Goal: Task Accomplishment & Management: Complete application form

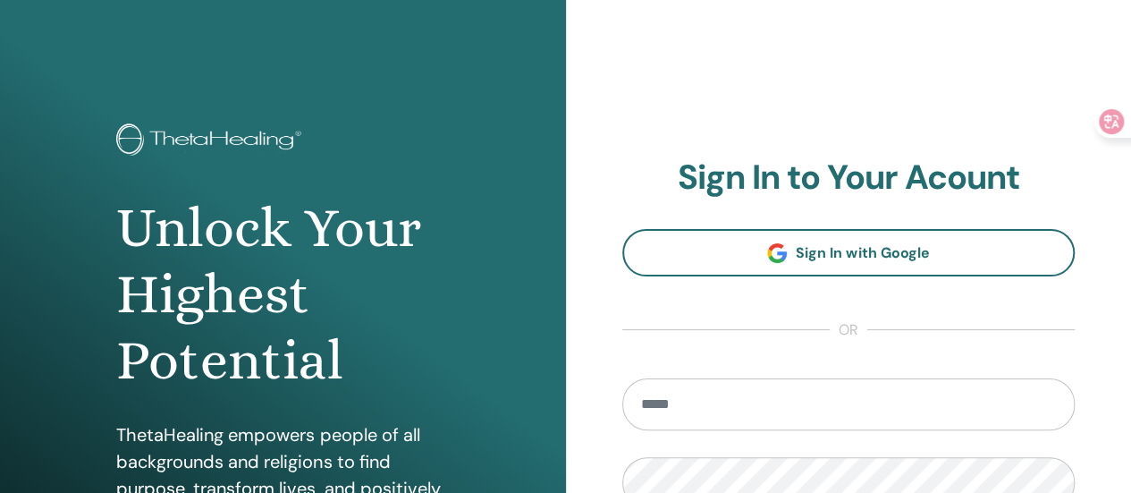
click at [688, 420] on input "email" at bounding box center [848, 404] width 453 height 52
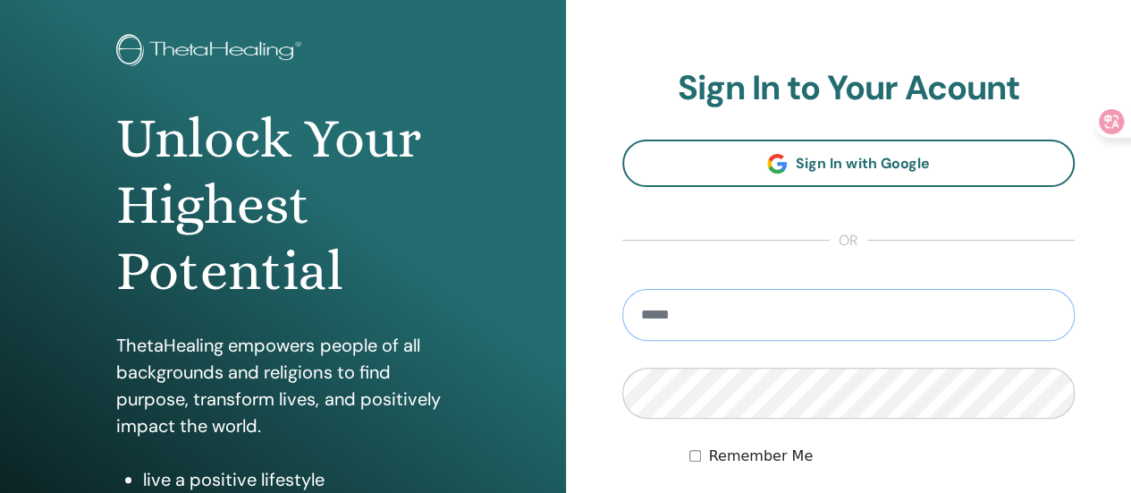
type input "**********"
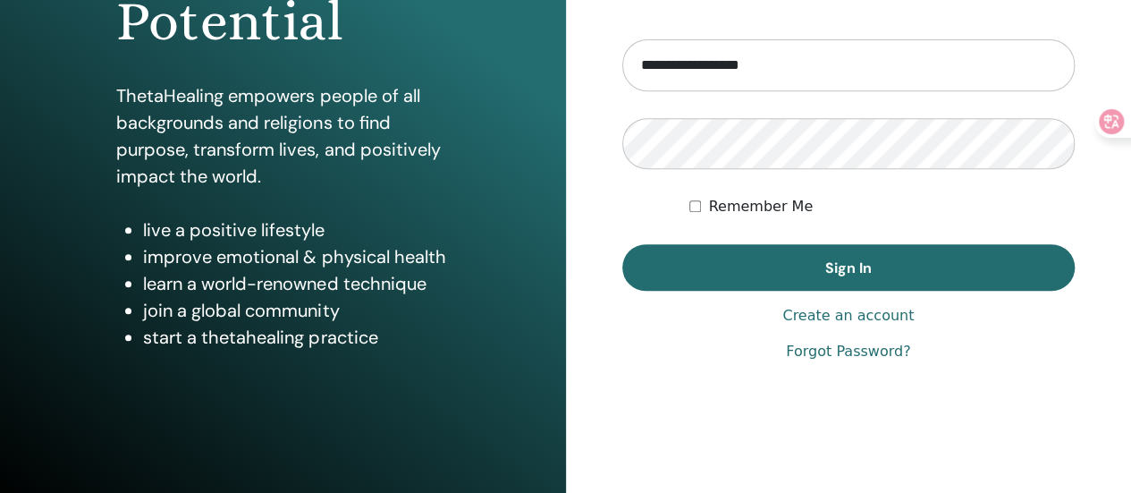
scroll to position [358, 0]
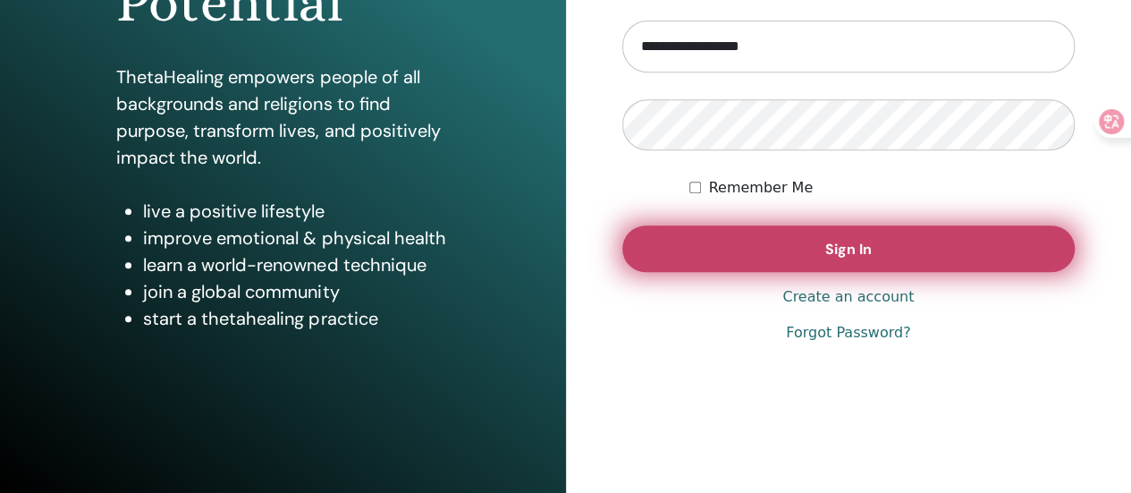
click at [769, 252] on button "Sign In" at bounding box center [848, 248] width 453 height 46
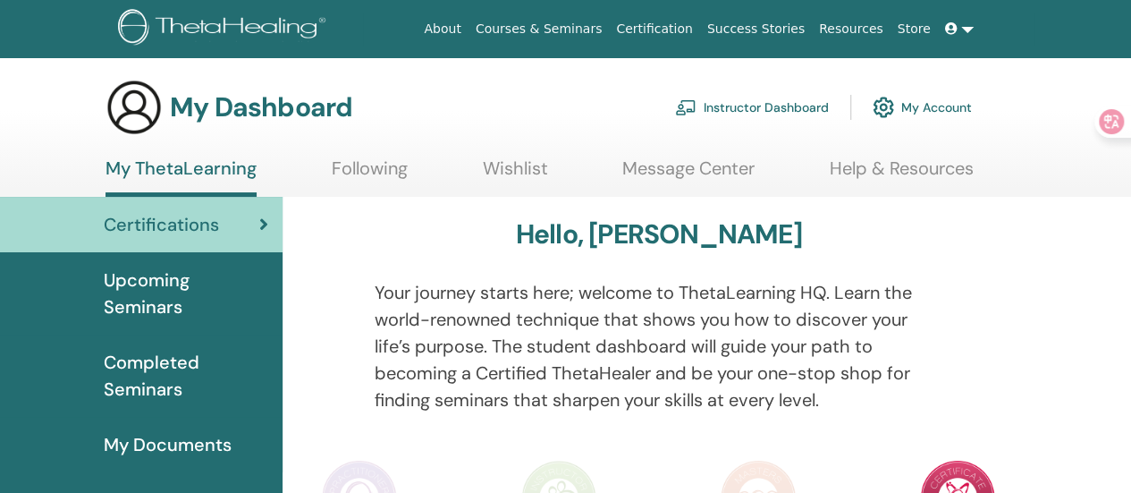
click at [720, 105] on link "Instructor Dashboard" at bounding box center [752, 107] width 154 height 39
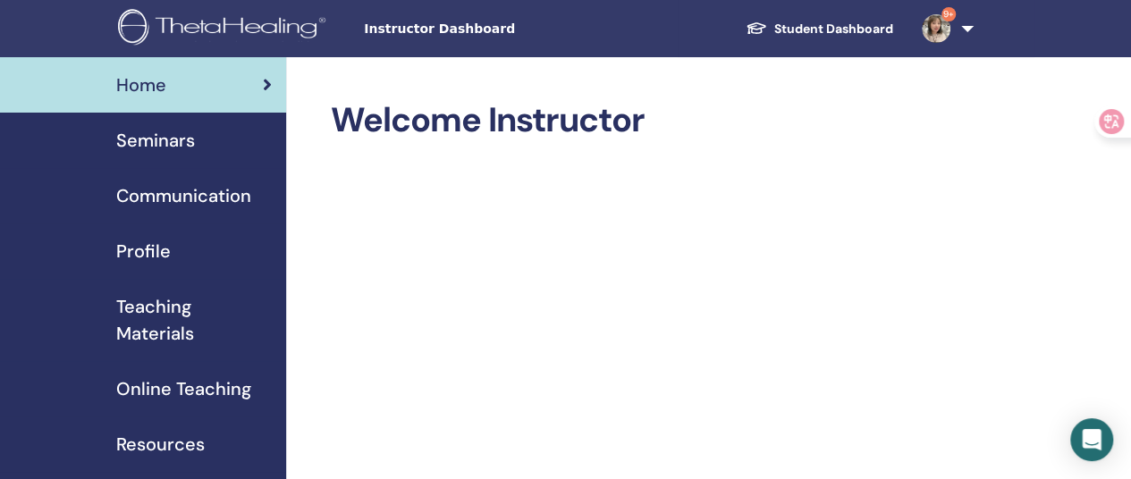
click at [162, 134] on span "Seminars" at bounding box center [155, 140] width 79 height 27
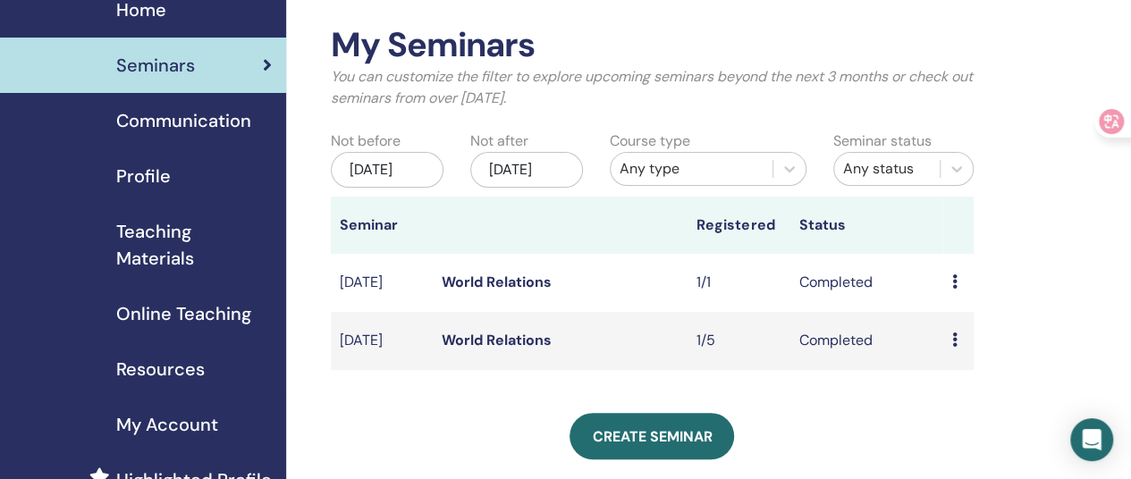
scroll to position [179, 0]
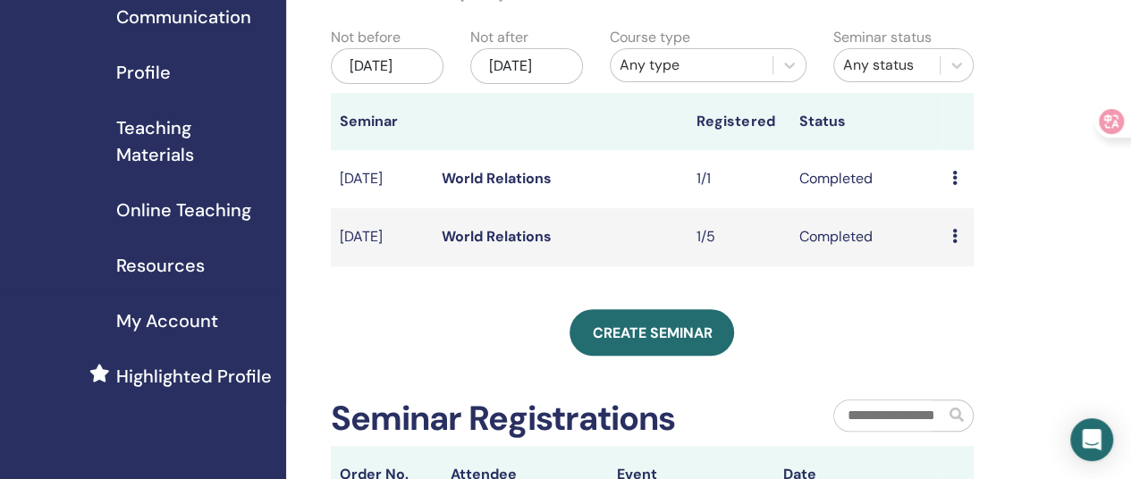
click at [953, 248] on div "Preview Attendees" at bounding box center [957, 236] width 13 height 21
click at [952, 308] on link "Attendees" at bounding box center [965, 305] width 68 height 19
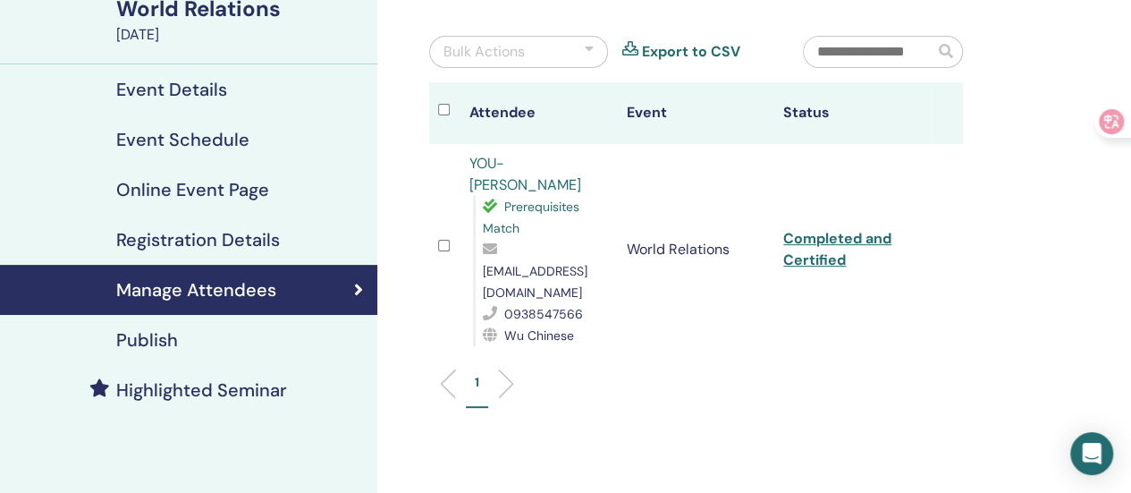
scroll to position [268, 0]
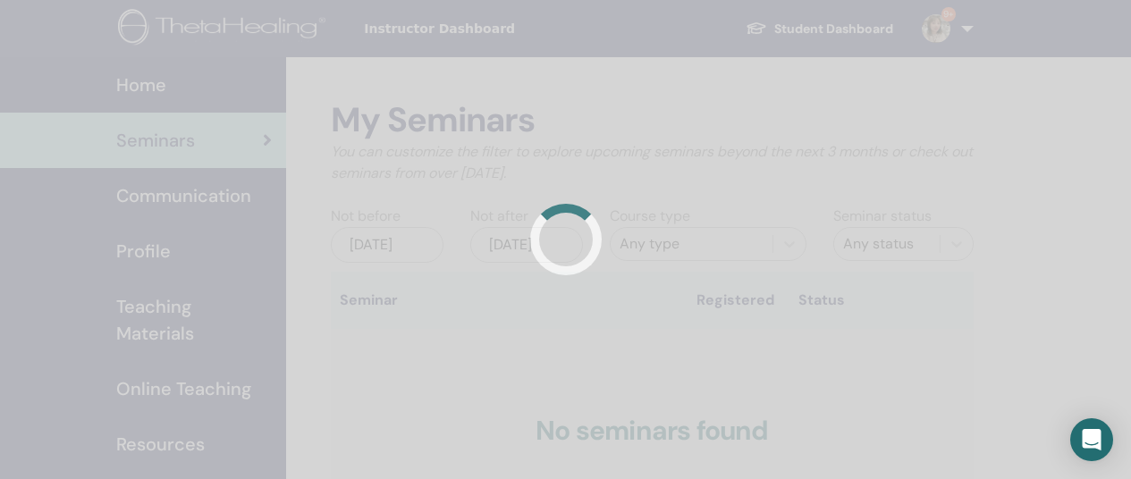
scroll to position [179, 0]
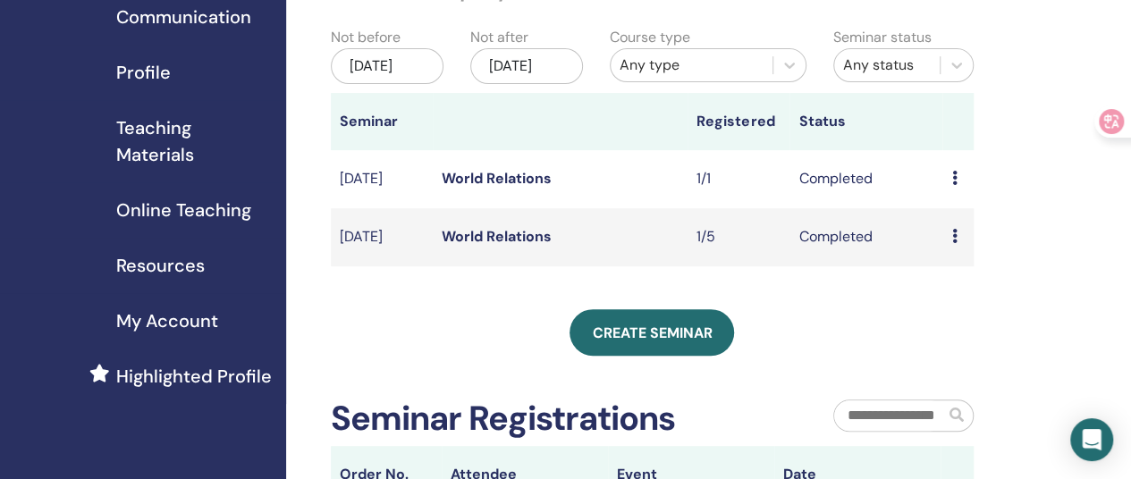
click at [953, 185] on icon at bounding box center [953, 178] width 5 height 14
click at [843, 326] on div "My Seminars You can customize the filter to explore upcoming seminars beyond th…" at bounding box center [652, 212] width 643 height 582
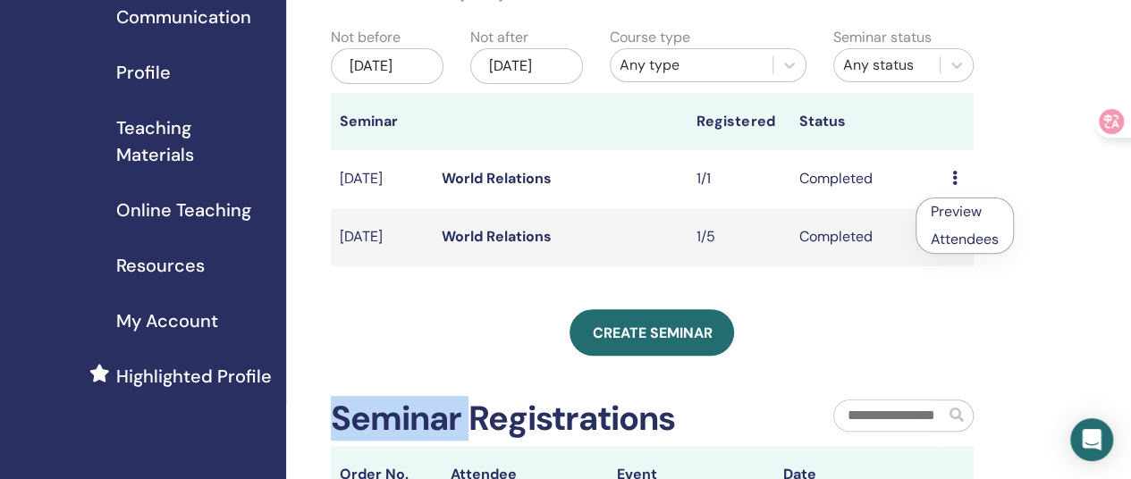
click at [843, 326] on div "My Seminars You can customize the filter to explore upcoming seminars beyond th…" at bounding box center [652, 212] width 643 height 582
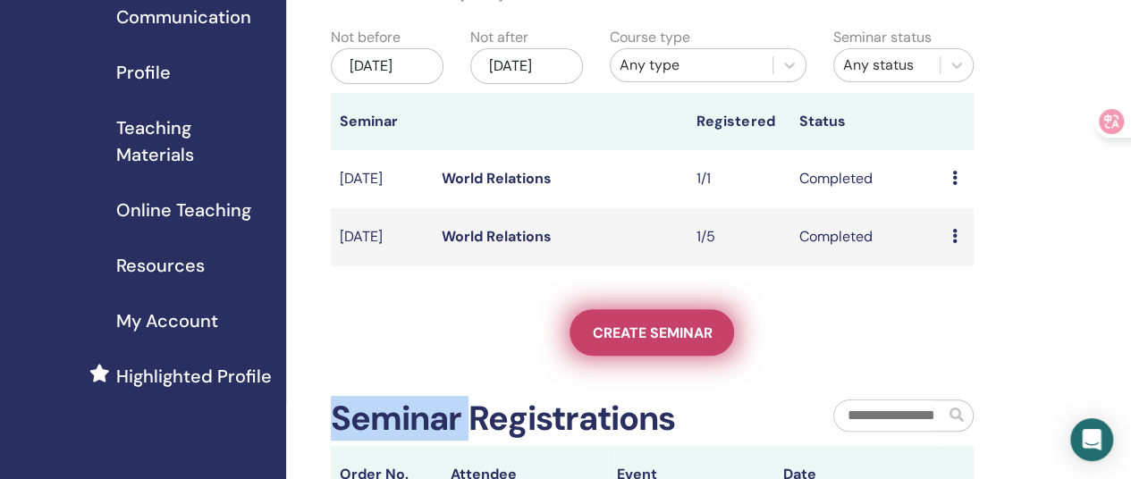
click at [628, 342] on span "Create seminar" at bounding box center [652, 333] width 120 height 19
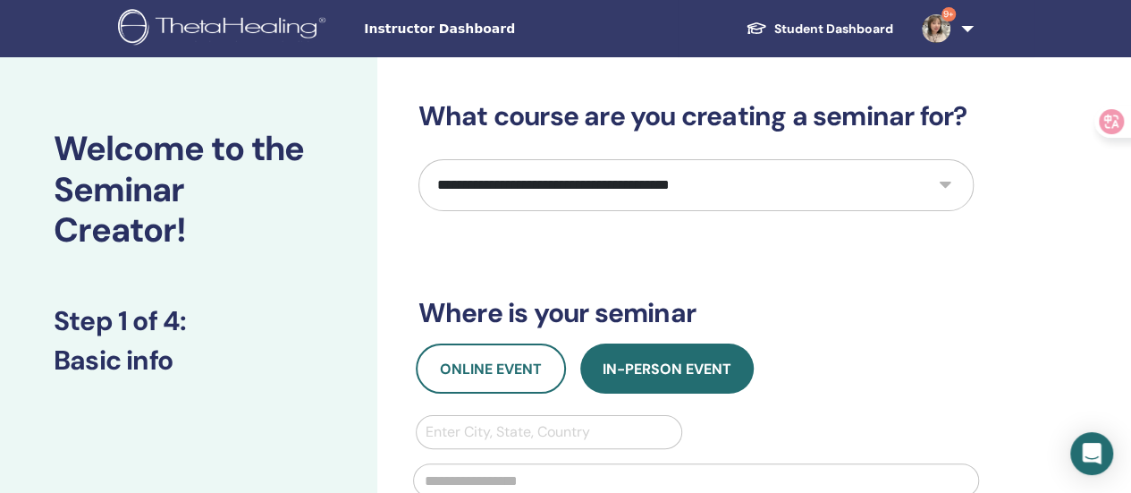
click at [529, 189] on select "**********" at bounding box center [695, 185] width 555 height 52
select select "*"
click at [418, 159] on select "**********" at bounding box center [695, 185] width 555 height 52
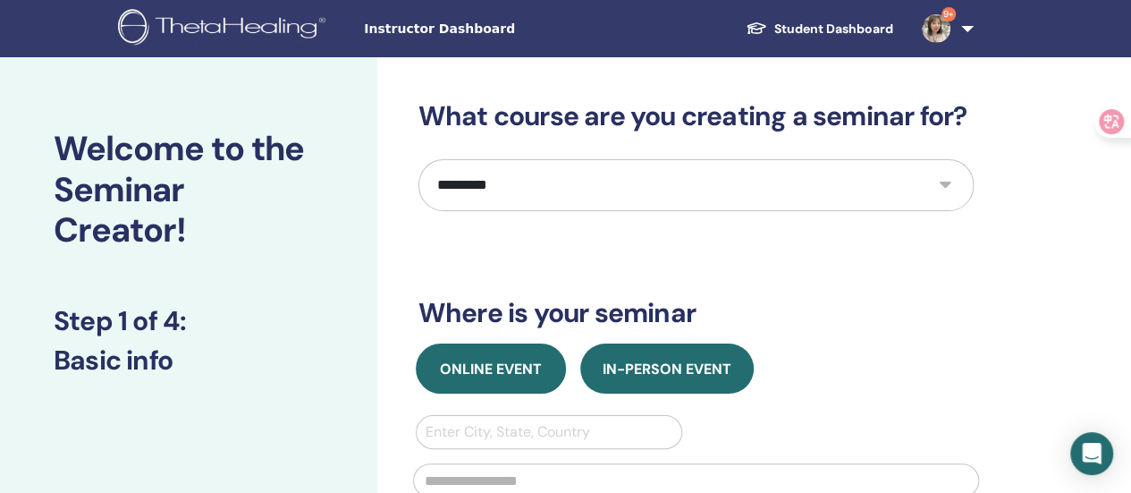
click at [547, 383] on button "Online Event" at bounding box center [491, 368] width 150 height 50
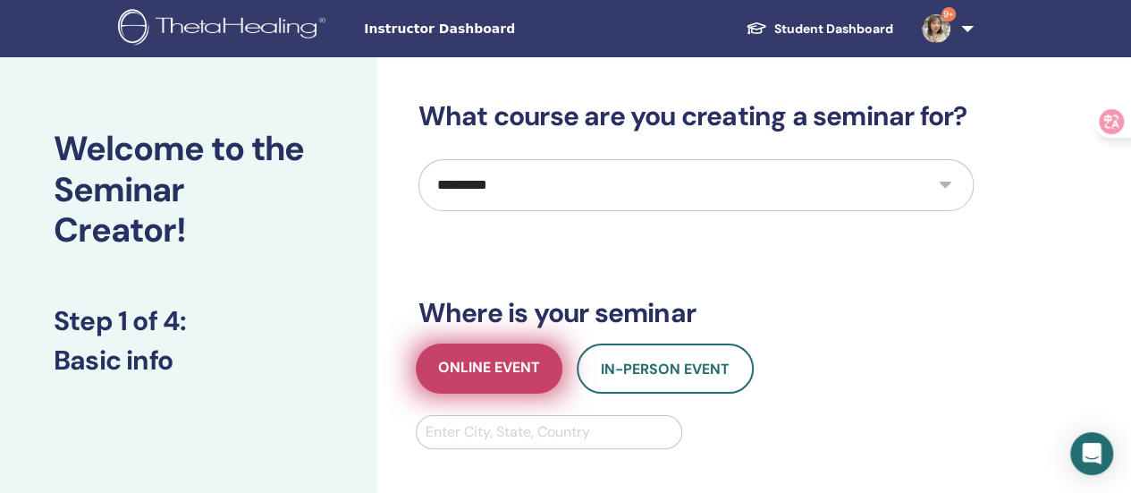
click at [520, 373] on span "Online Event" at bounding box center [489, 369] width 102 height 22
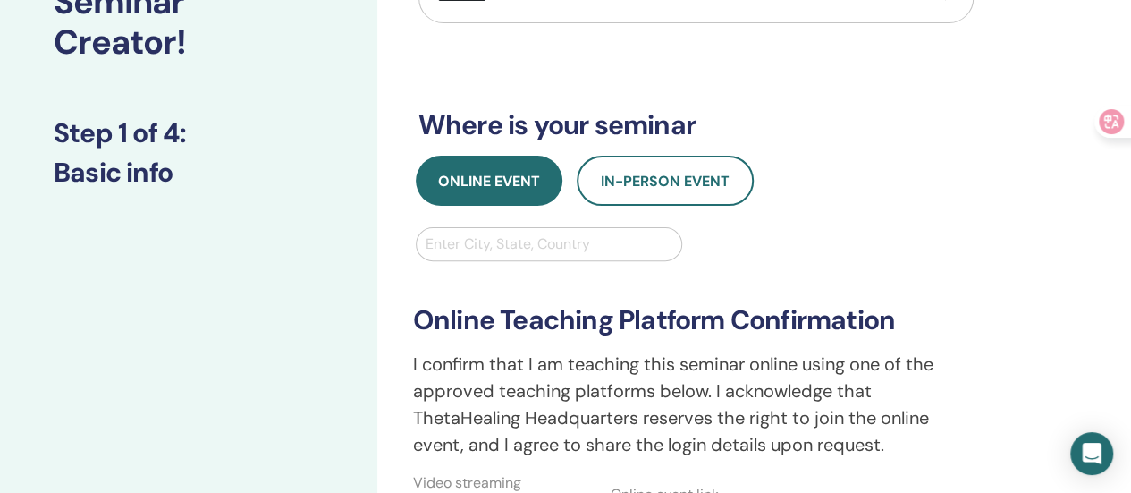
scroll to position [268, 0]
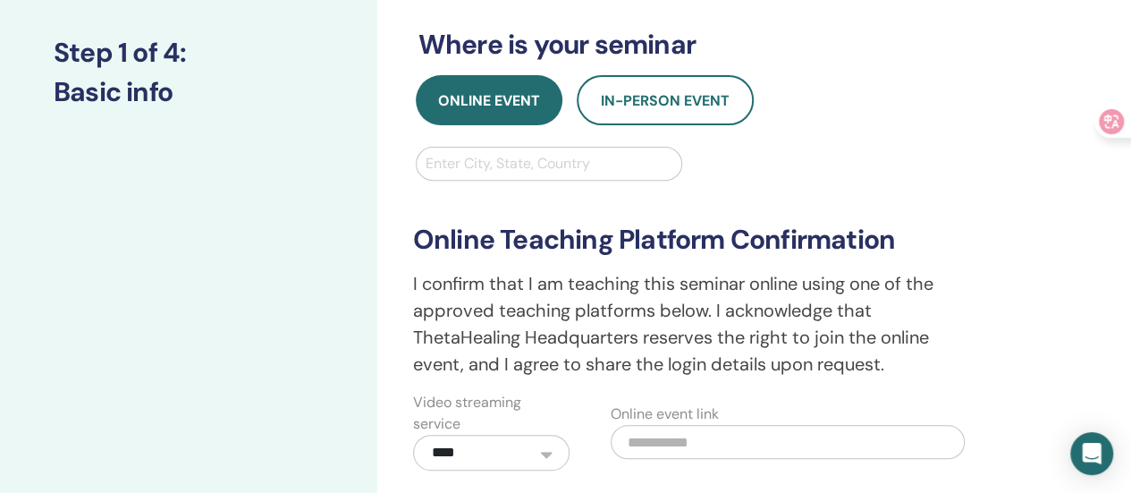
click at [536, 149] on div "Enter City, State, Country" at bounding box center [549, 163] width 265 height 32
click at [529, 161] on div at bounding box center [550, 163] width 248 height 25
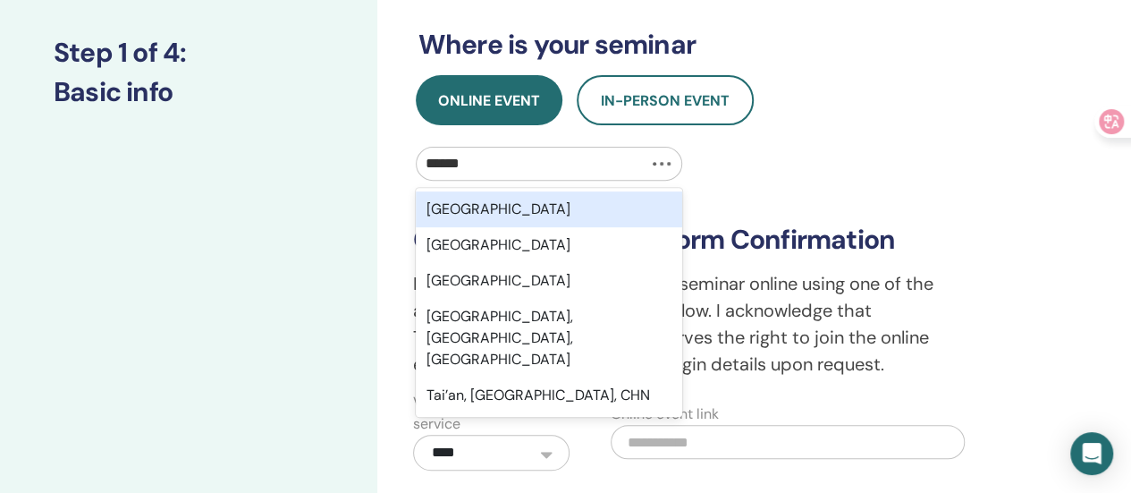
type input "*****"
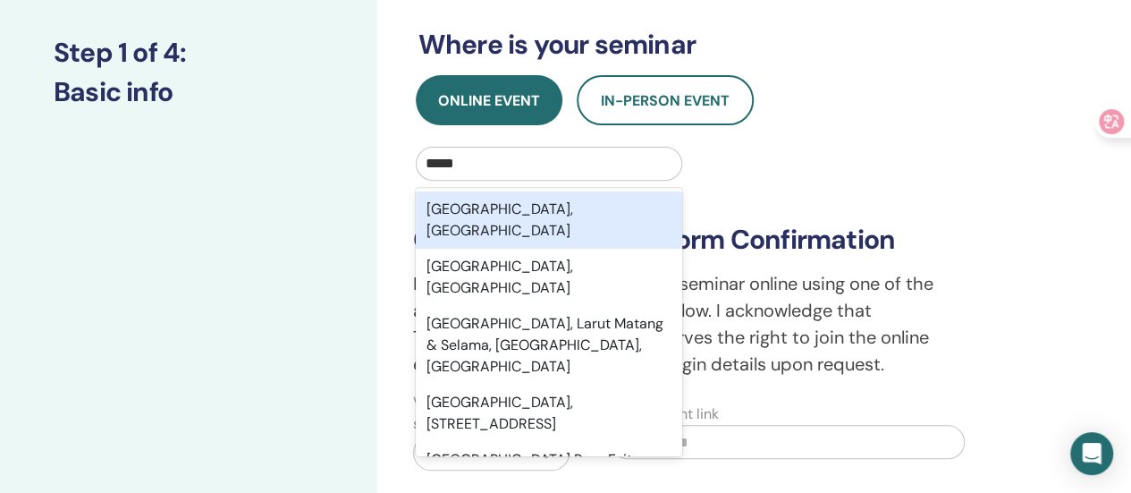
click at [513, 210] on div "Taipei City, TWN" at bounding box center [549, 219] width 267 height 57
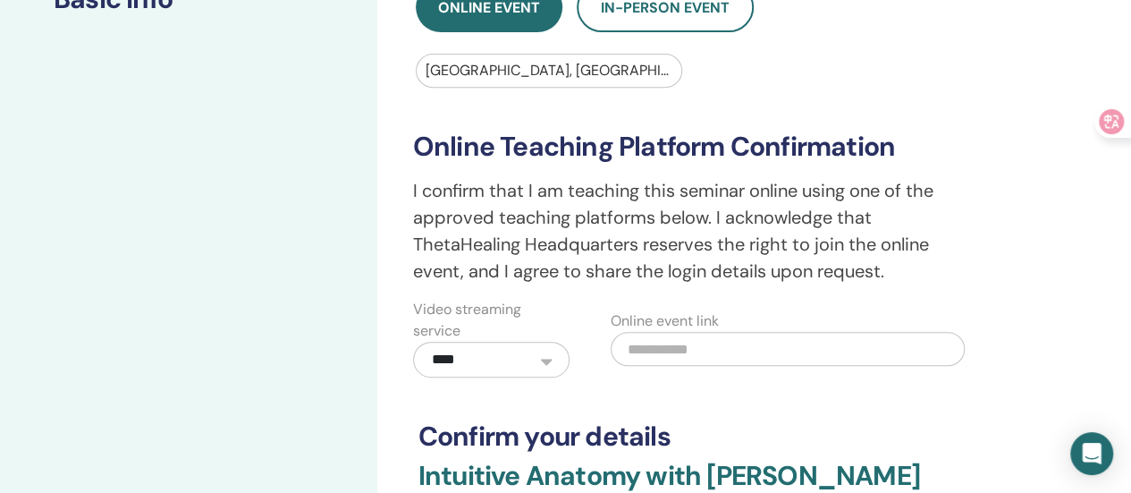
scroll to position [536, 0]
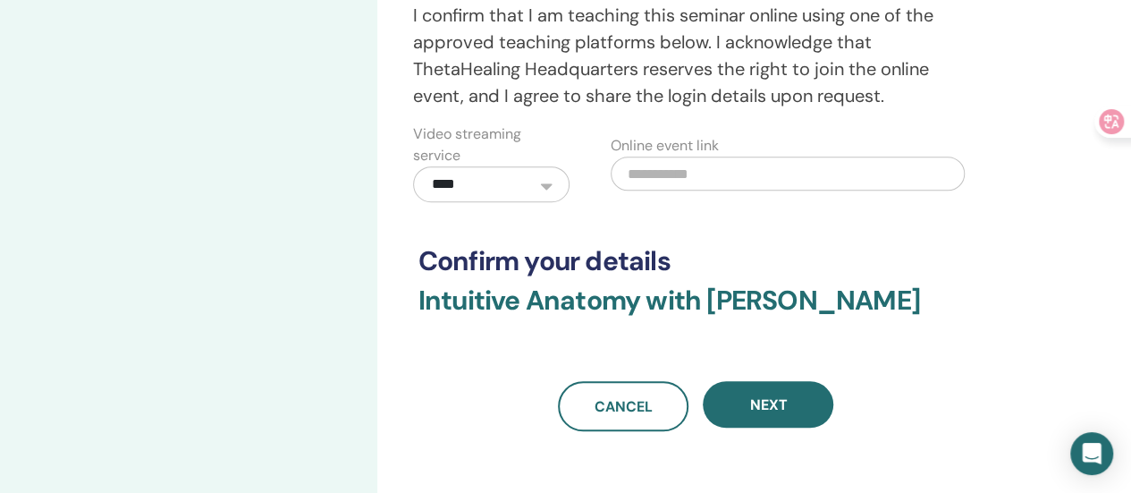
click at [694, 173] on input "text" at bounding box center [788, 173] width 354 height 34
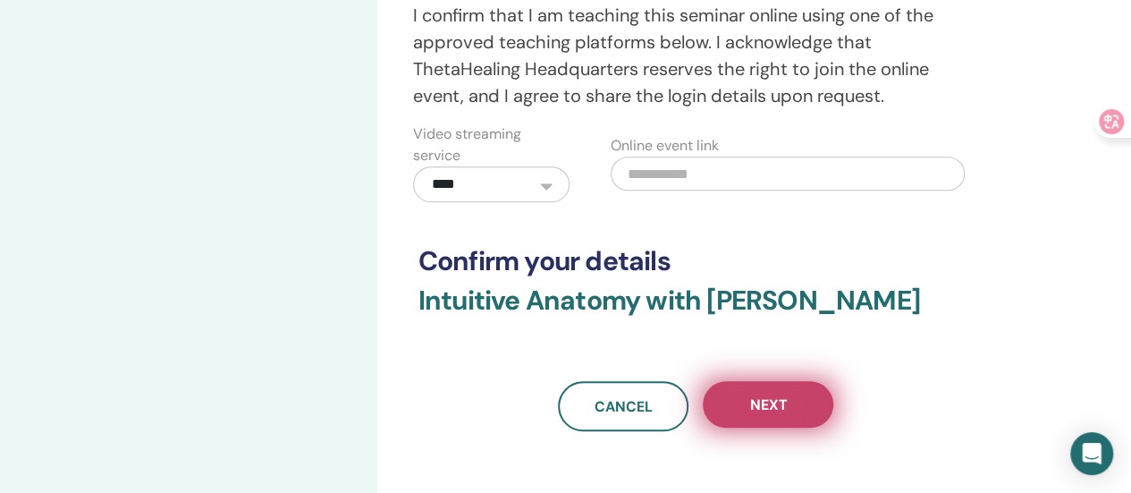
click at [796, 412] on button "Next" at bounding box center [768, 404] width 131 height 46
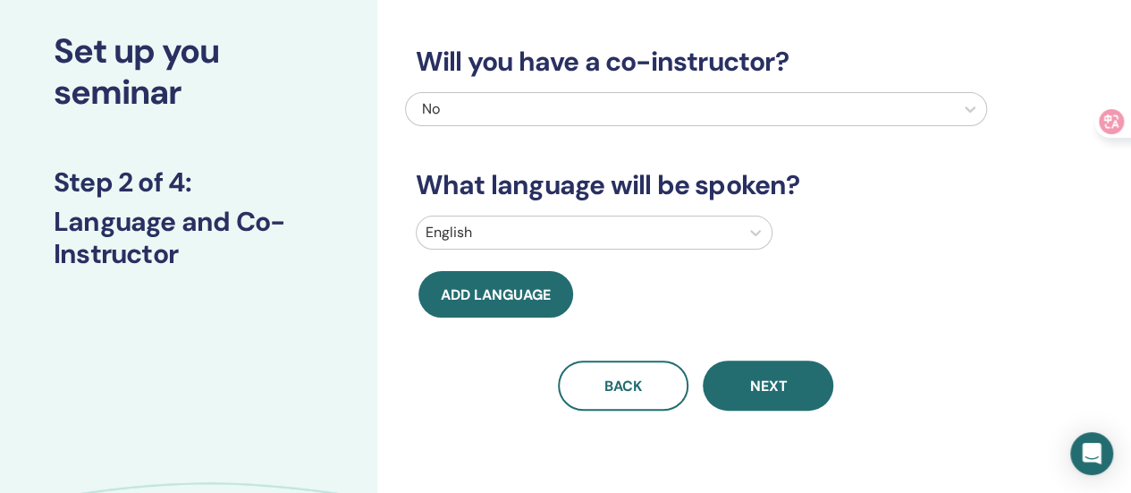
scroll to position [0, 0]
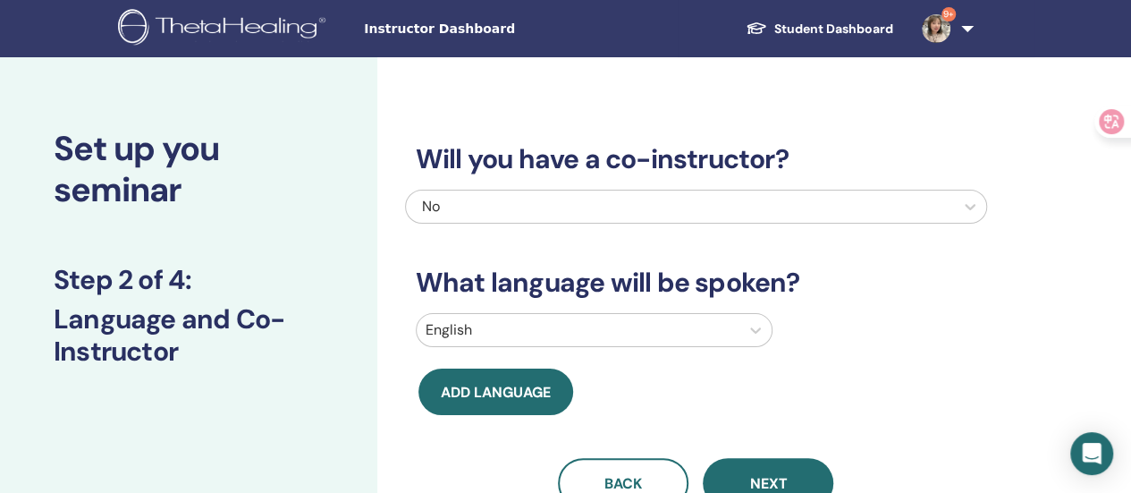
click at [551, 198] on div "No" at bounding box center [639, 206] width 434 height 21
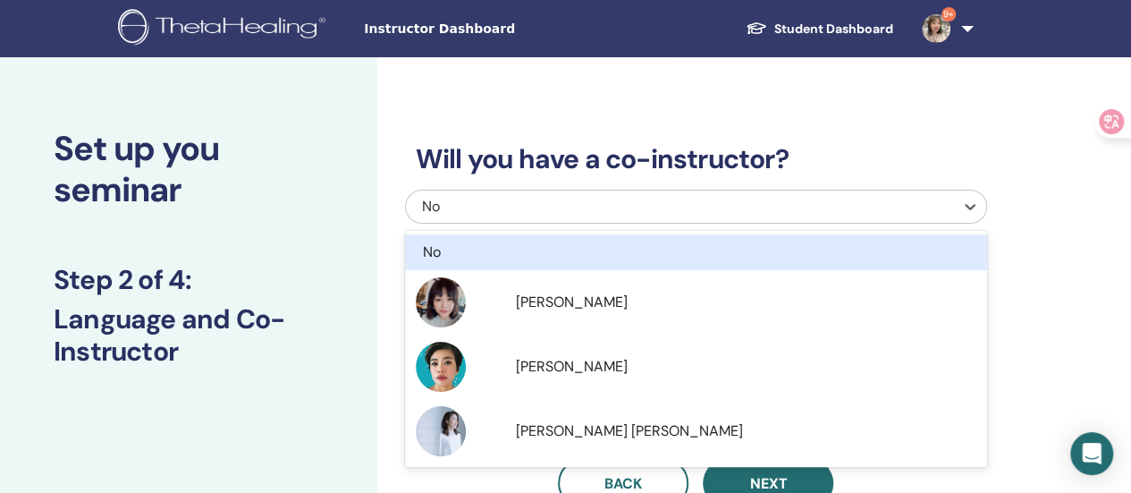
click at [644, 154] on h3 "Will you have a co-instructor?" at bounding box center [696, 159] width 582 height 32
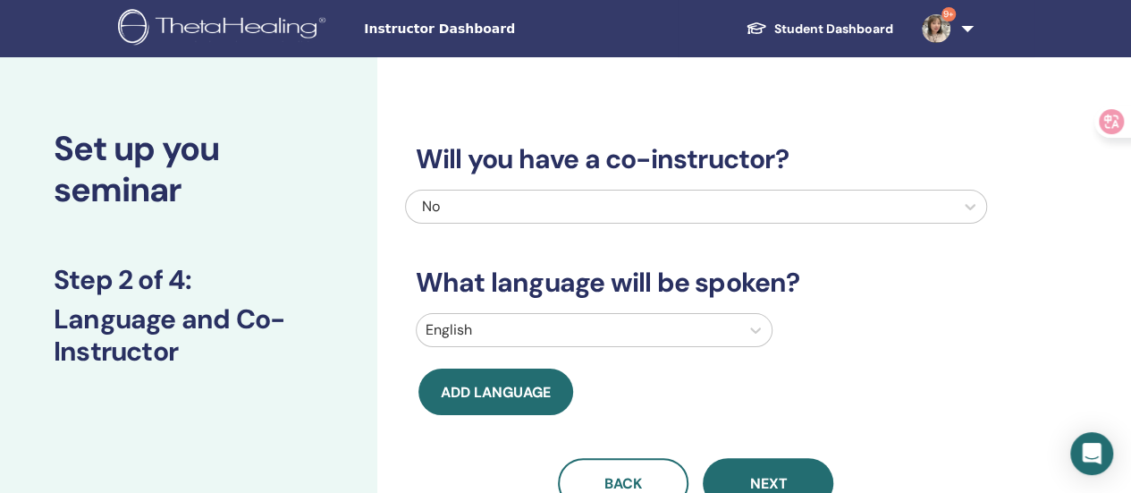
click at [578, 332] on div at bounding box center [578, 329] width 305 height 25
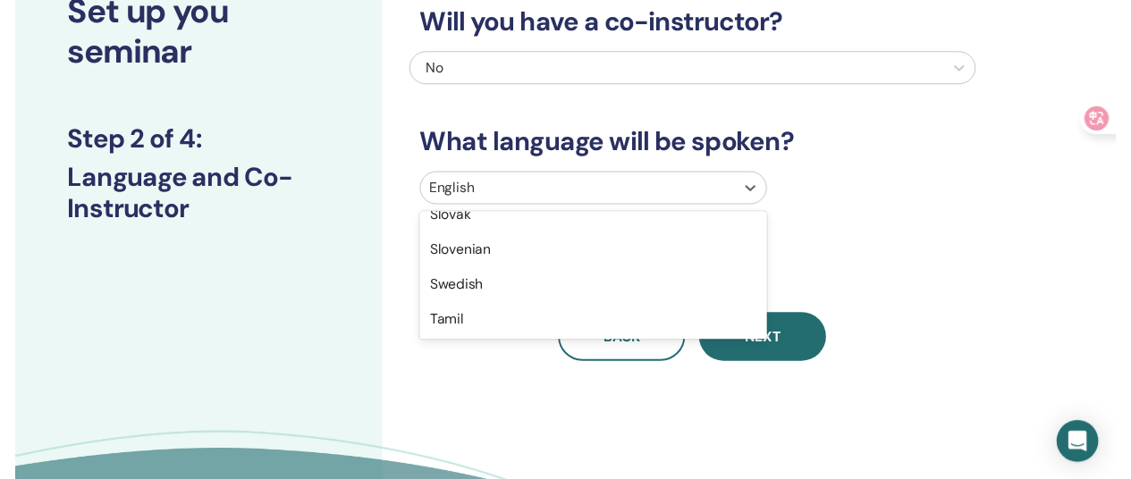
scroll to position [1555, 0]
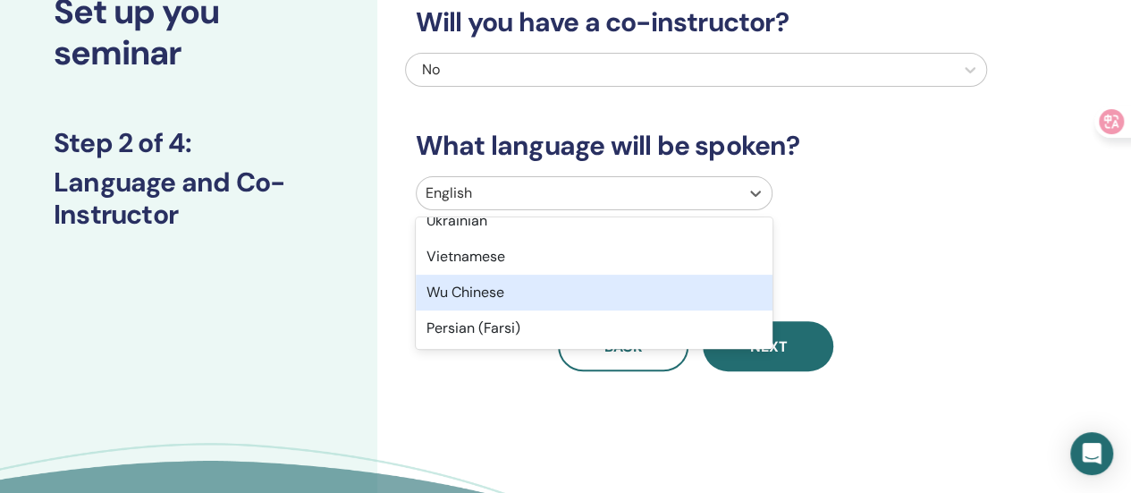
click at [480, 294] on div "Wu Chinese" at bounding box center [594, 292] width 357 height 36
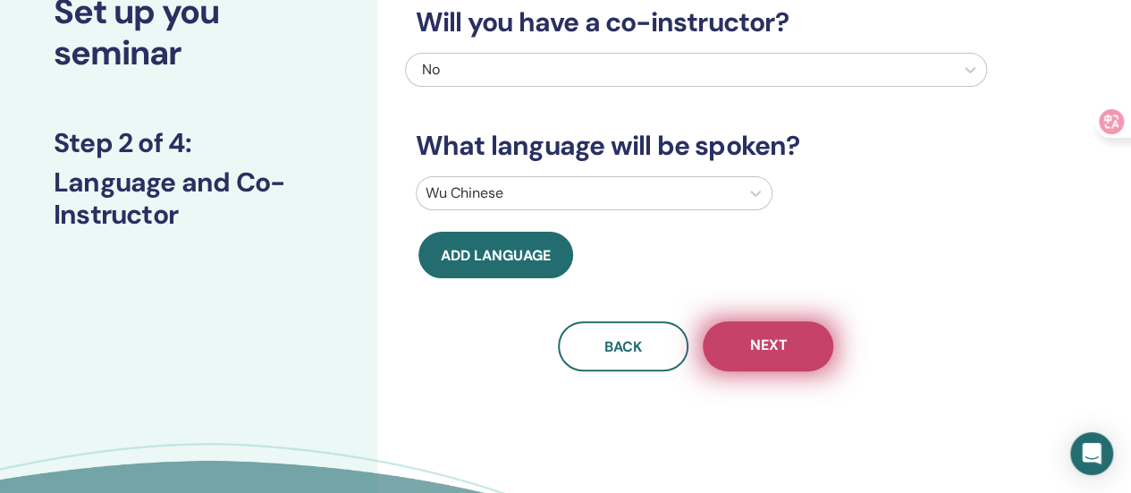
click at [784, 333] on button "Next" at bounding box center [768, 346] width 131 height 50
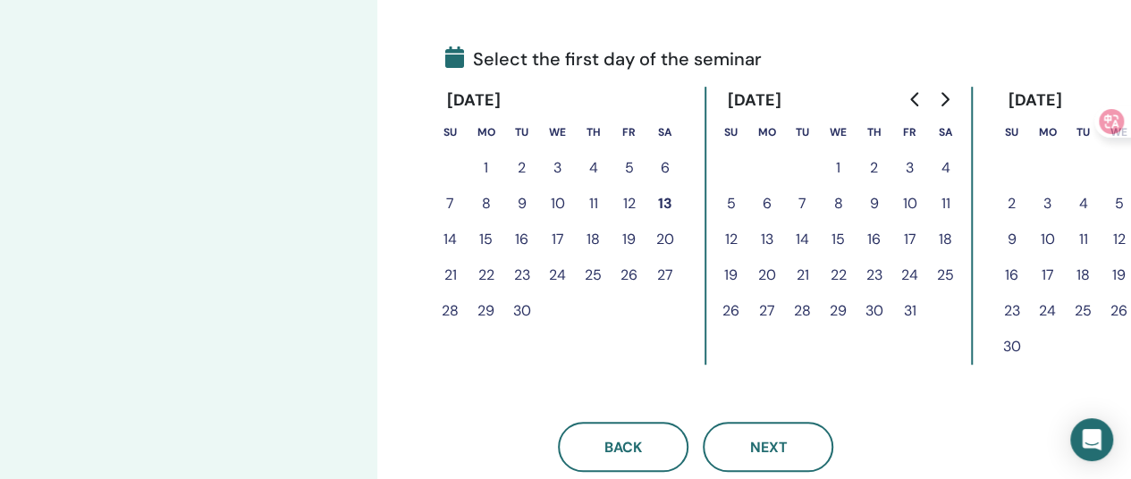
scroll to position [405, 0]
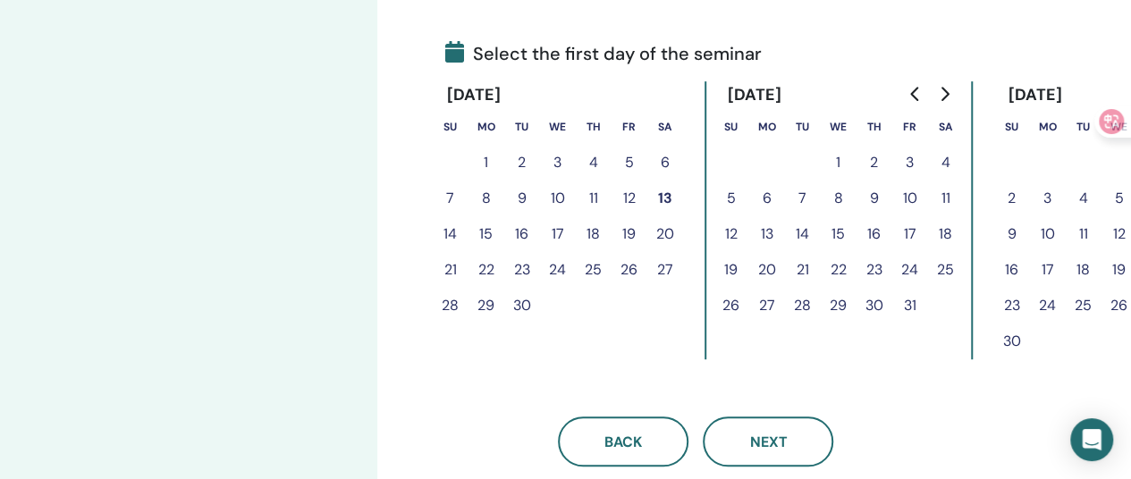
click at [484, 238] on button "15" at bounding box center [486, 234] width 36 height 36
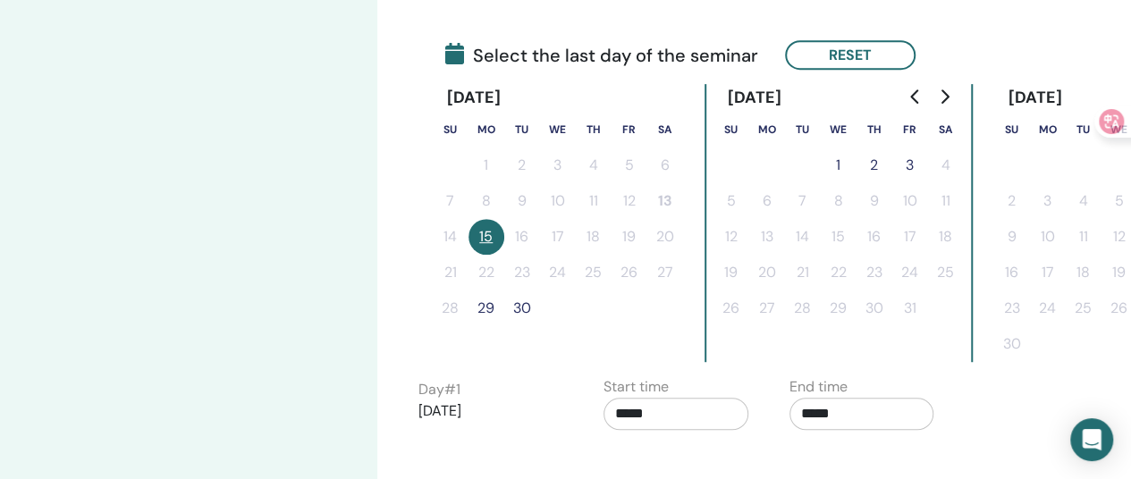
click at [915, 164] on button "3" at bounding box center [910, 165] width 36 height 36
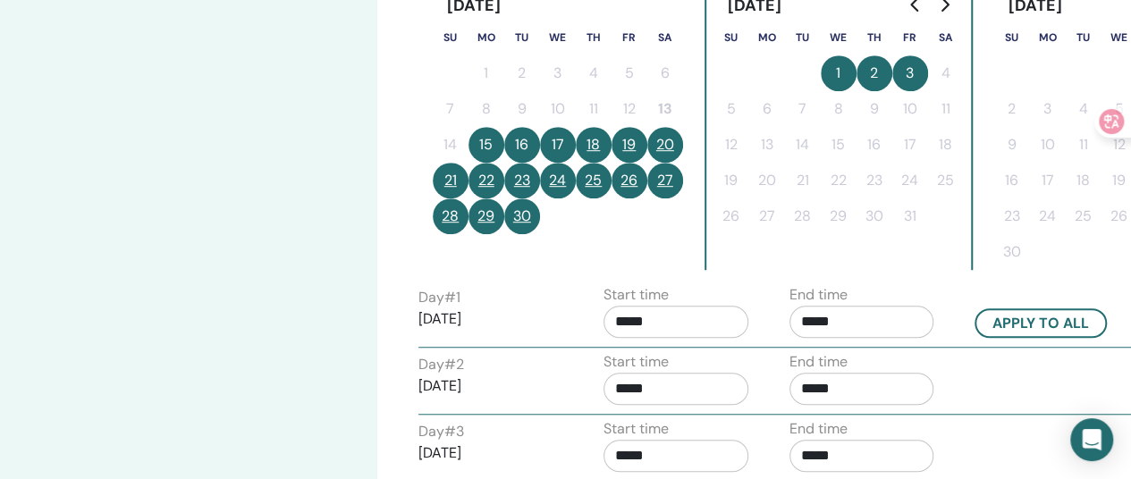
scroll to position [673, 0]
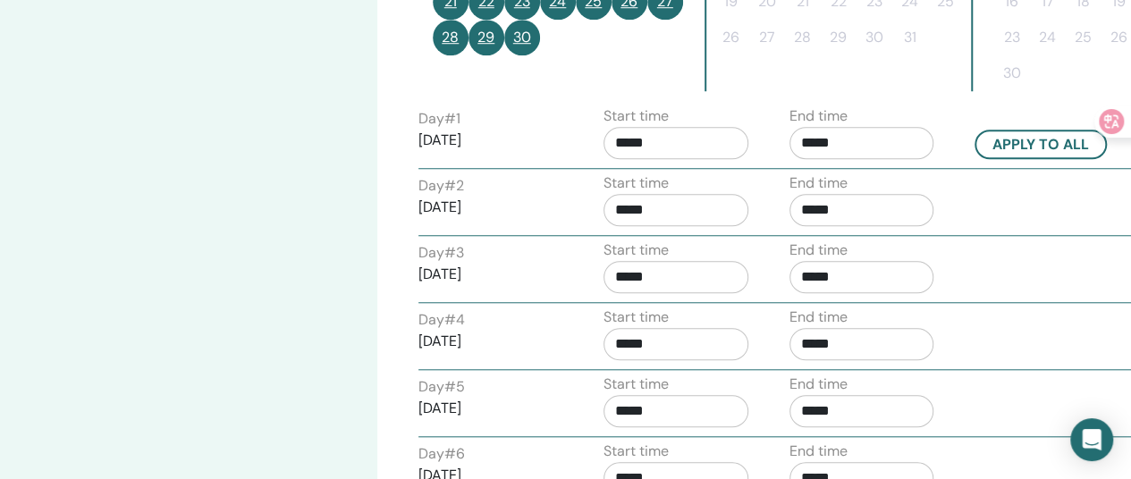
click at [644, 139] on input "*****" at bounding box center [675, 143] width 145 height 32
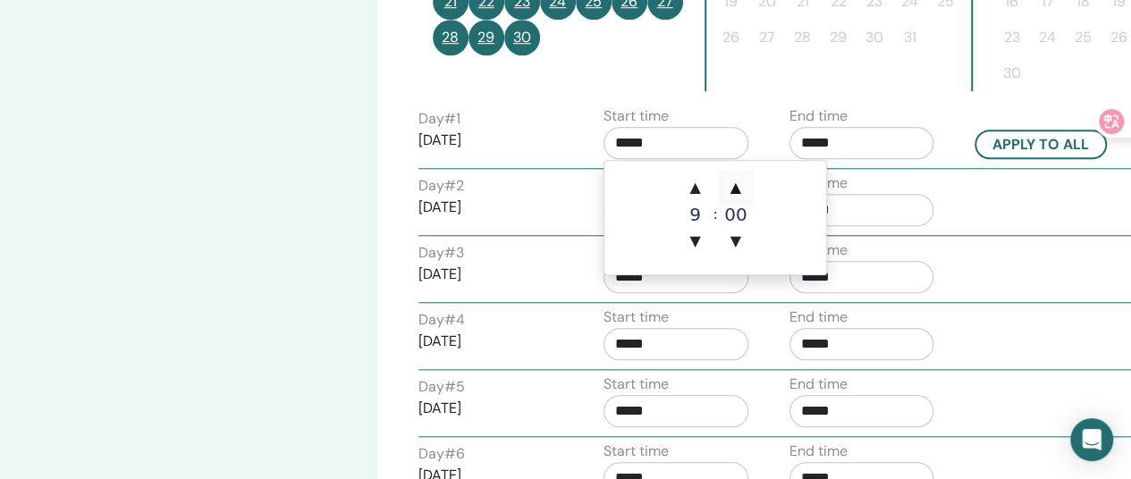
click at [731, 189] on span "▲" at bounding box center [736, 188] width 36 height 36
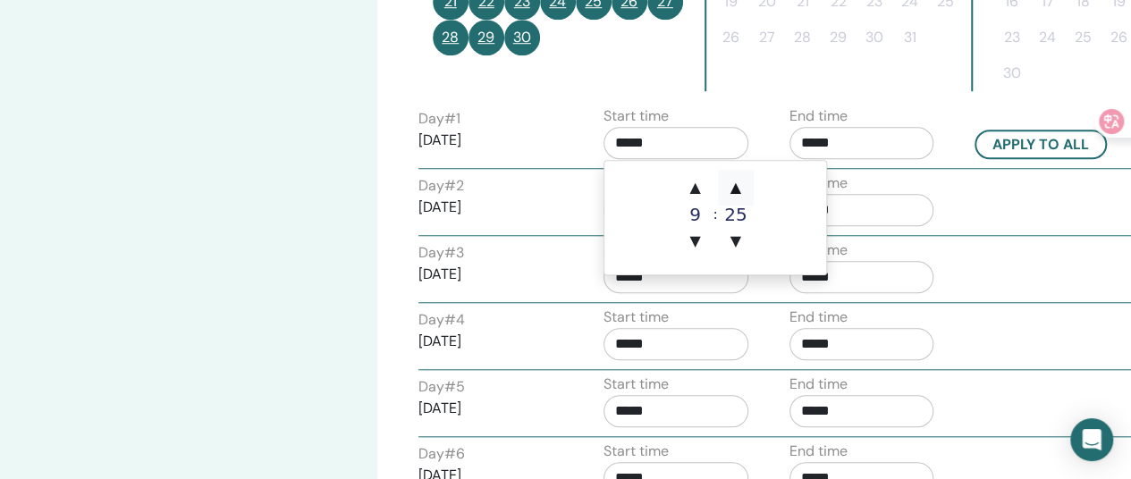
click at [731, 189] on span "▲" at bounding box center [736, 188] width 36 height 36
type input "*****"
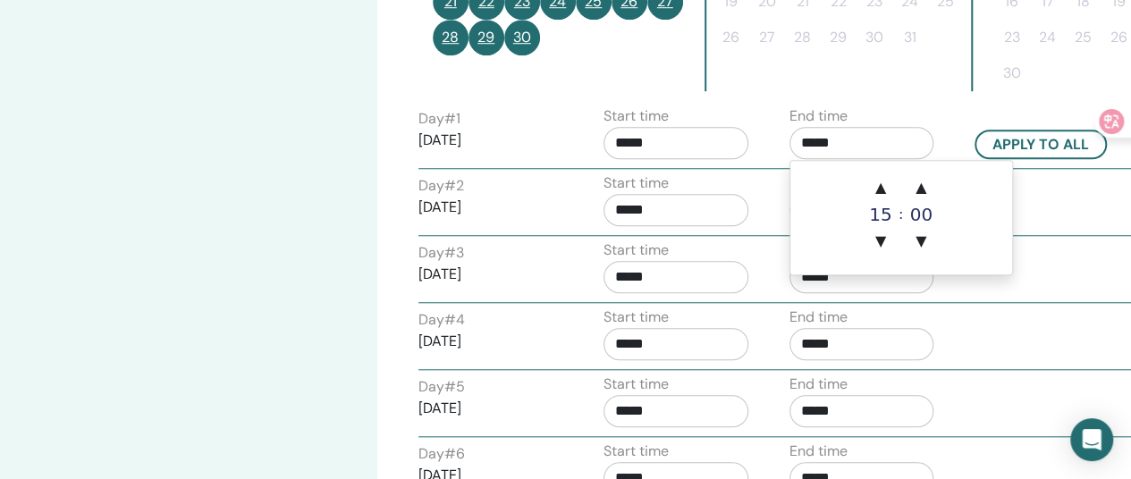
click at [837, 141] on input "*****" at bounding box center [861, 143] width 145 height 32
click at [925, 189] on span "▲" at bounding box center [921, 188] width 36 height 36
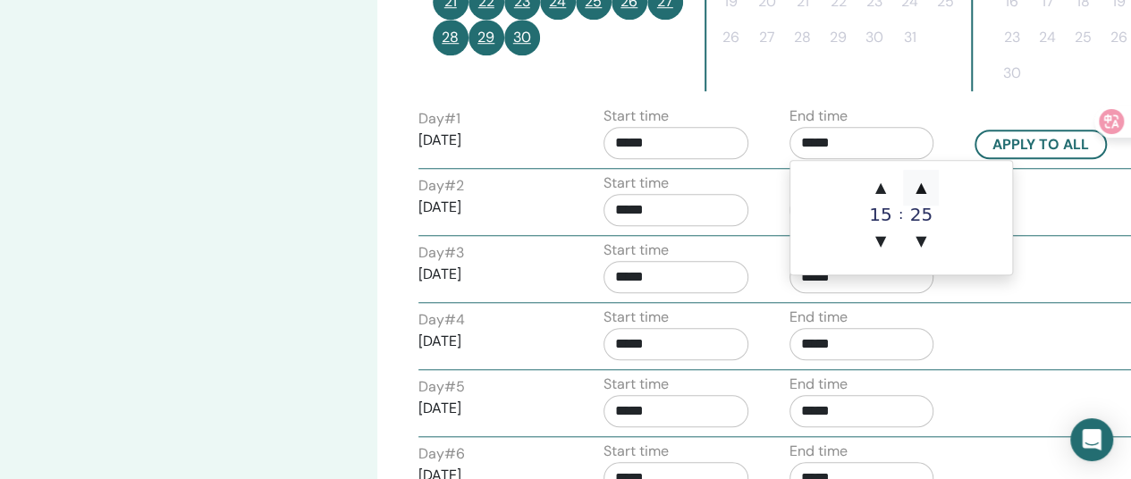
click at [925, 189] on span "▲" at bounding box center [921, 188] width 36 height 36
type input "*****"
click at [1035, 137] on button "Apply to all" at bounding box center [1040, 144] width 132 height 29
type input "*****"
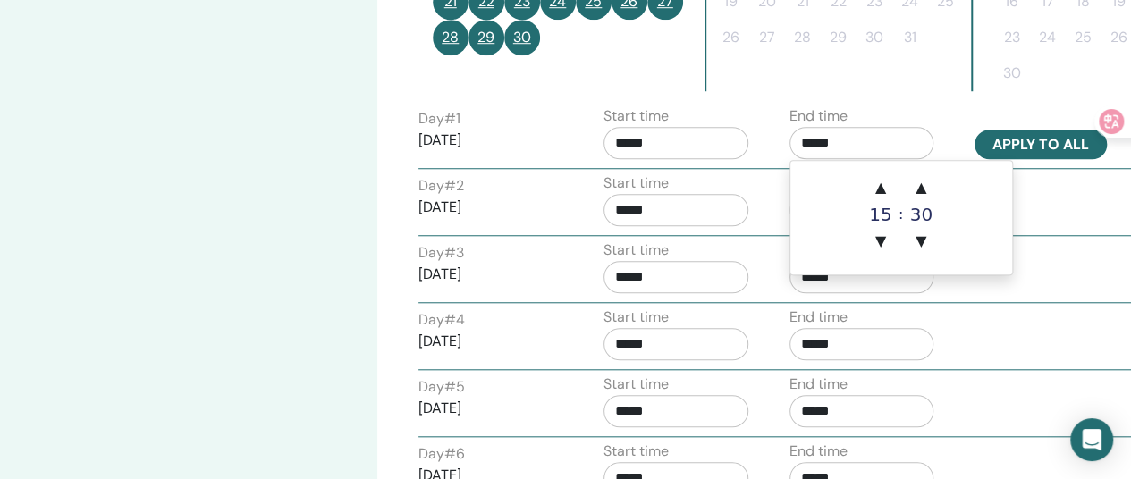
type input "*****"
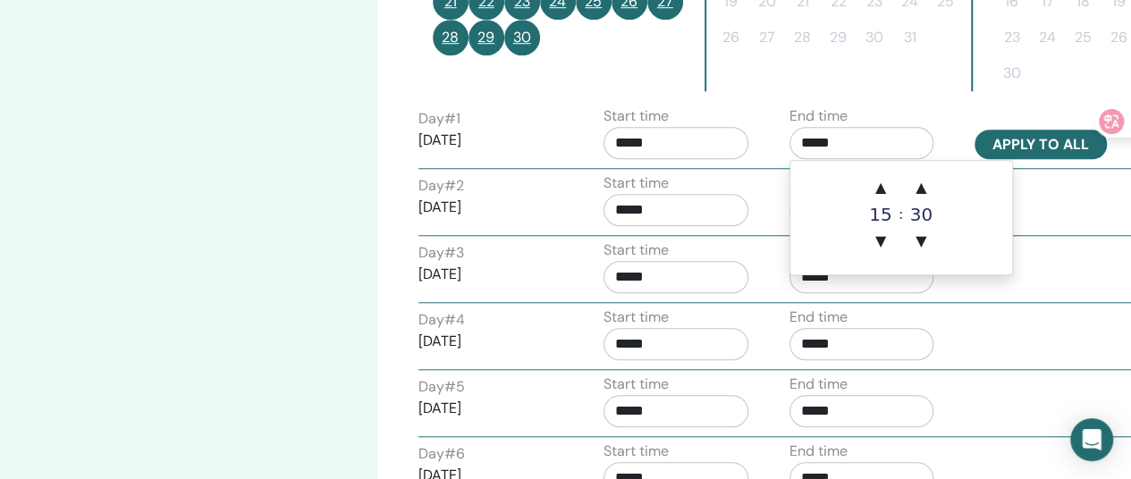
type input "*****"
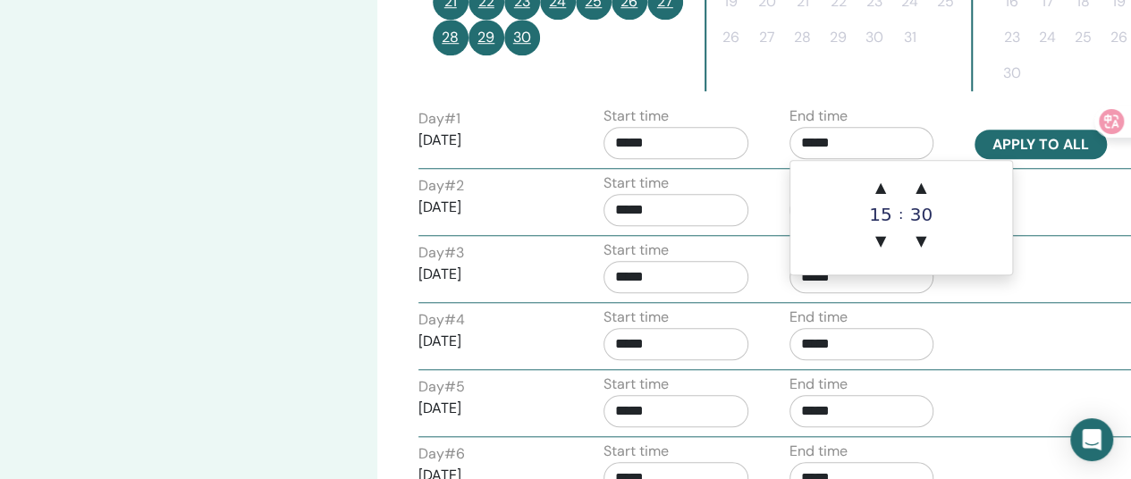
type input "*****"
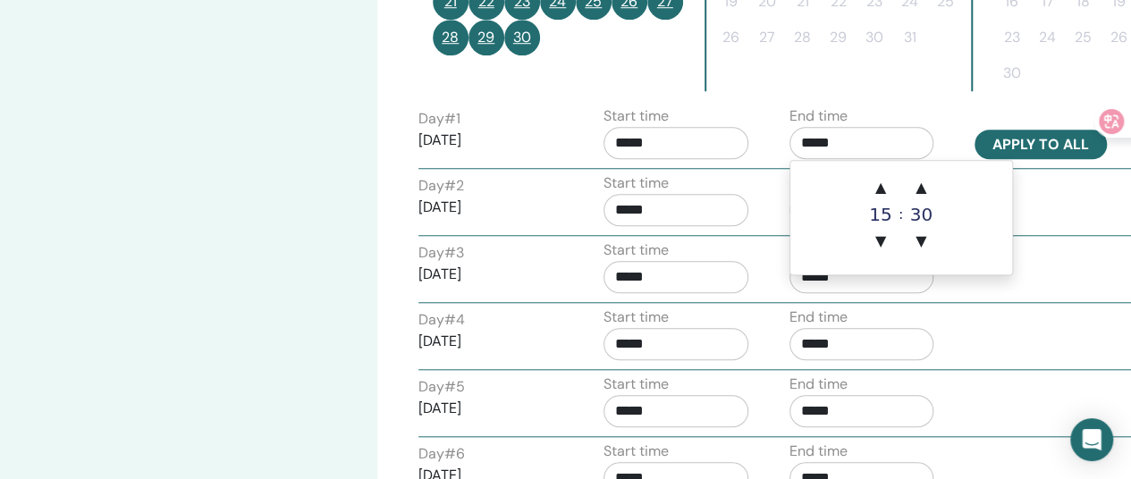
type input "*****"
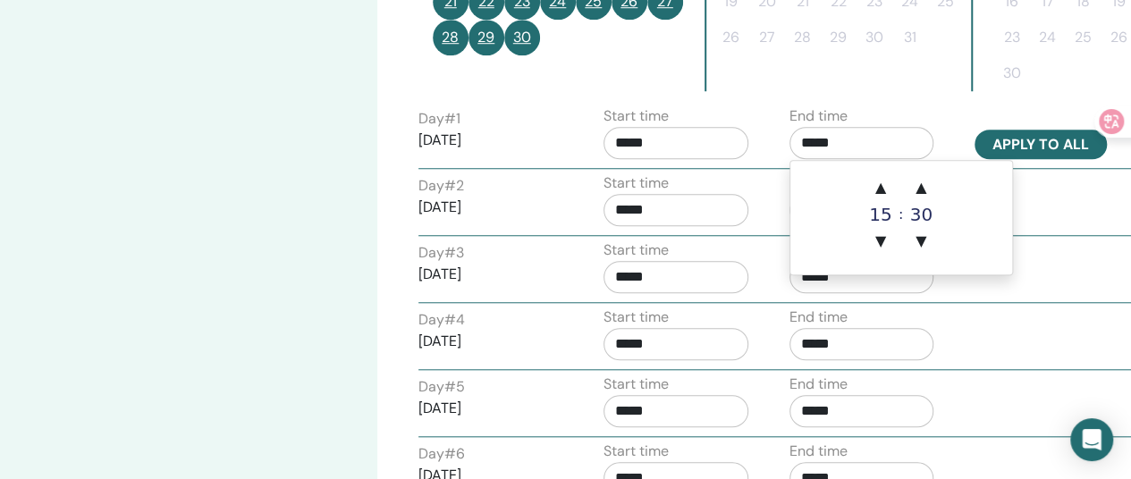
type input "*****"
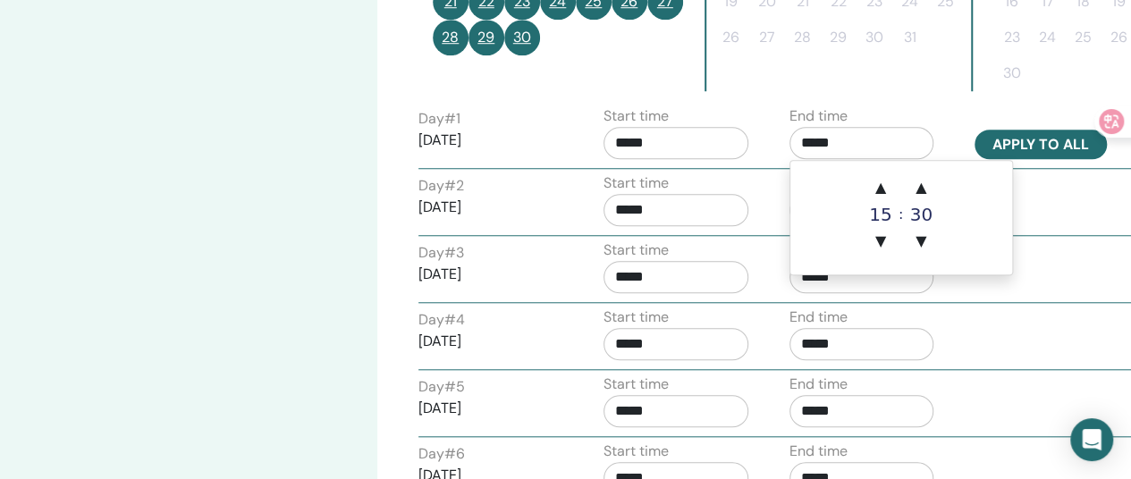
type input "*****"
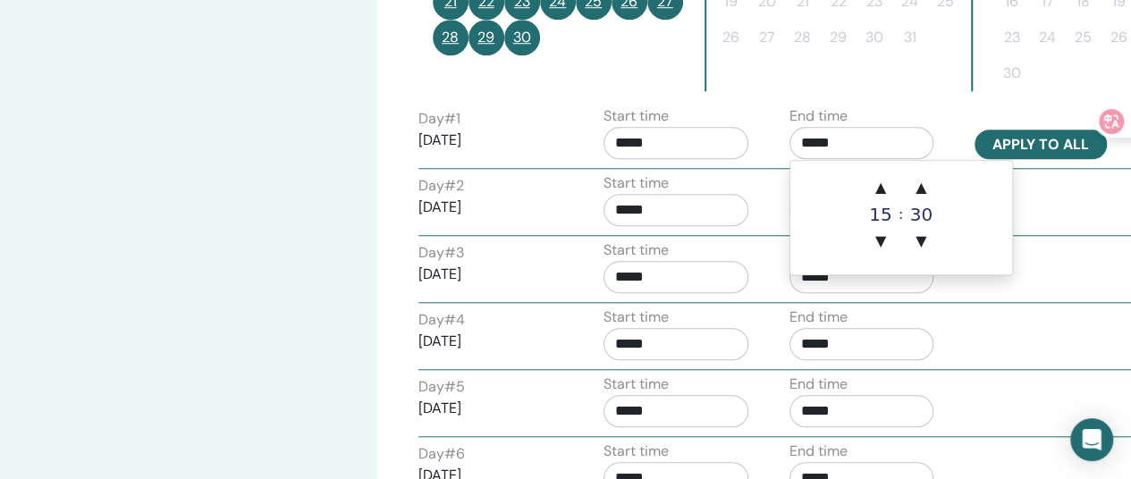
type input "*****"
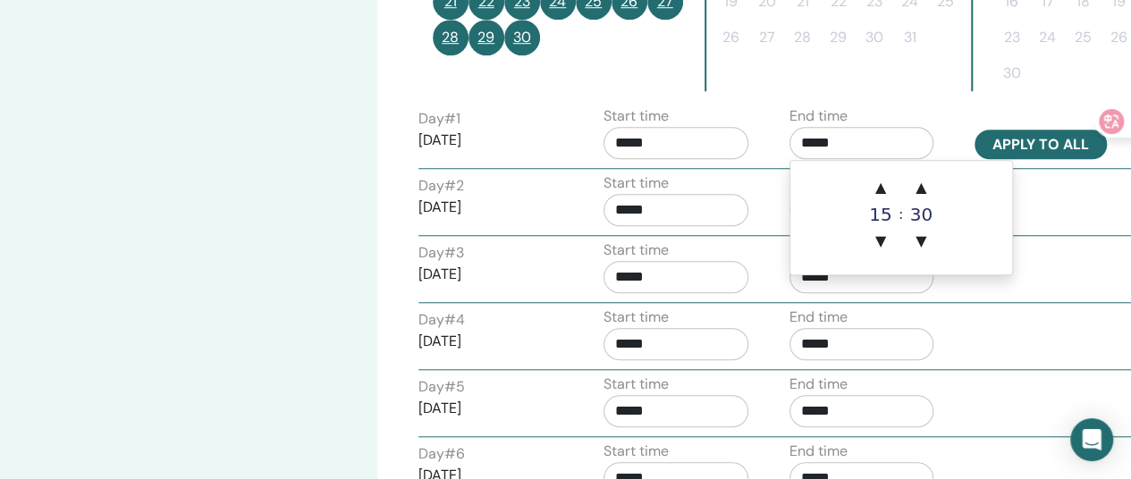
click at [1035, 137] on button "Apply to all" at bounding box center [1040, 144] width 132 height 29
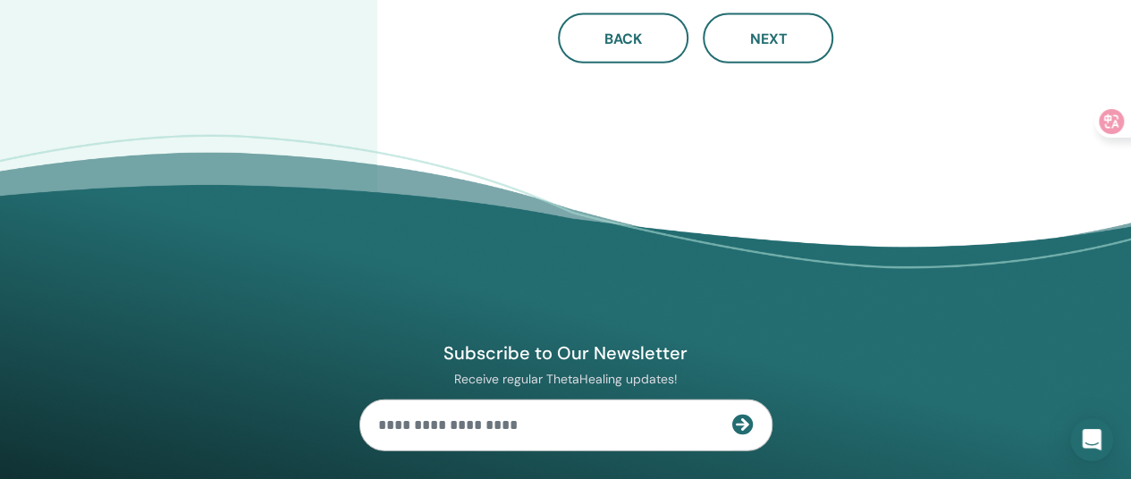
scroll to position [2014, 0]
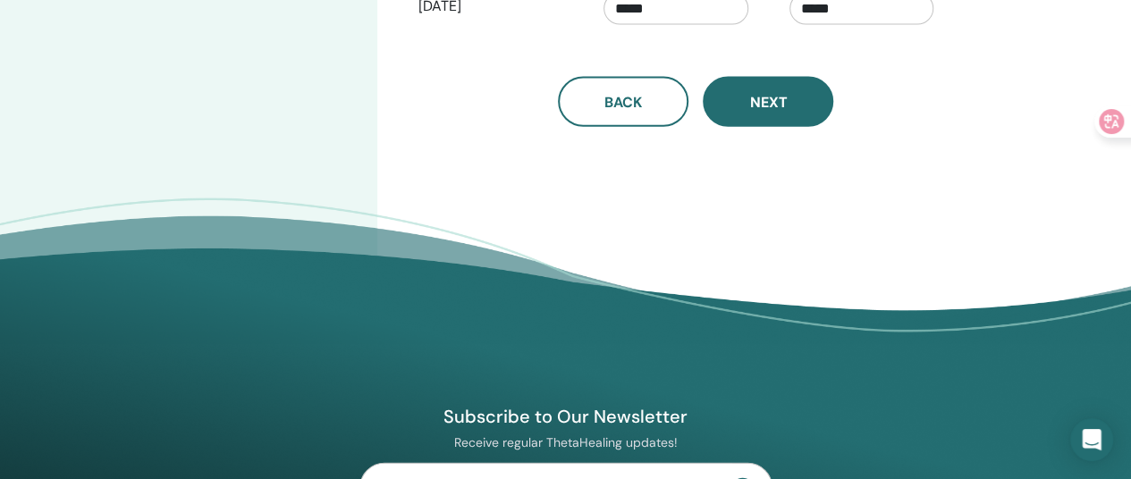
click at [755, 93] on span "Next" at bounding box center [768, 102] width 38 height 19
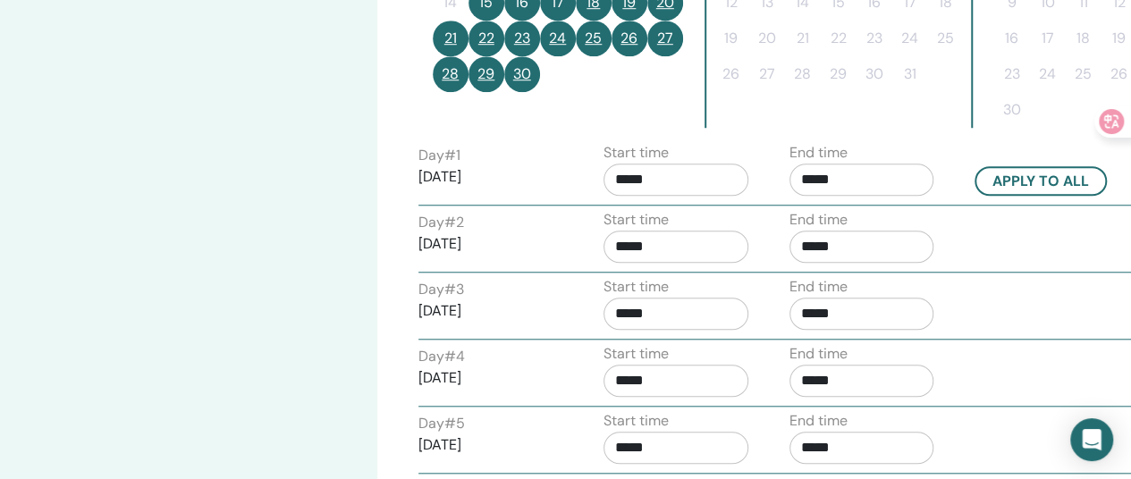
scroll to position [405, 0]
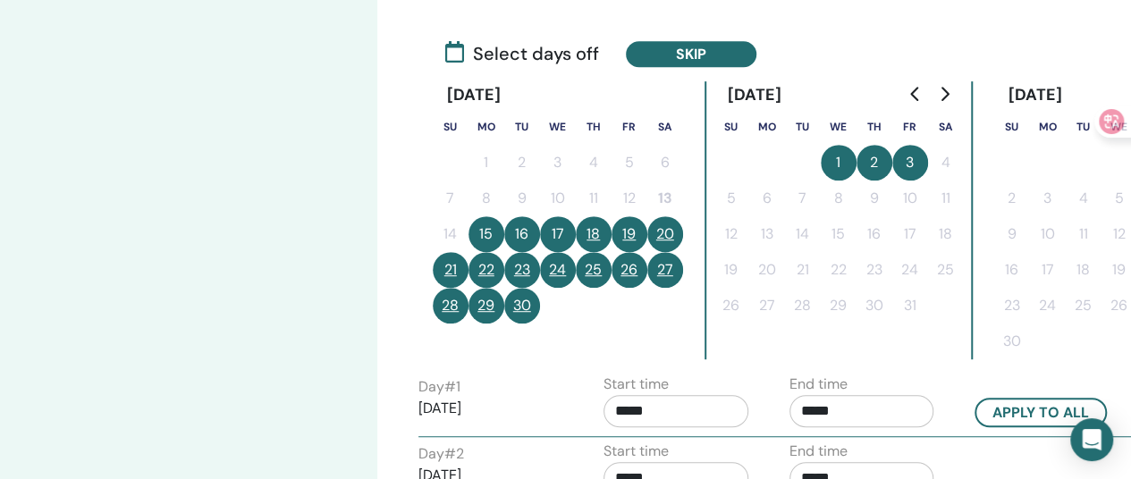
click at [662, 226] on button "20" at bounding box center [665, 234] width 36 height 36
click at [445, 269] on button "21" at bounding box center [451, 270] width 36 height 36
click at [662, 271] on button "27" at bounding box center [665, 270] width 36 height 36
click at [433, 303] on button "28" at bounding box center [451, 306] width 36 height 36
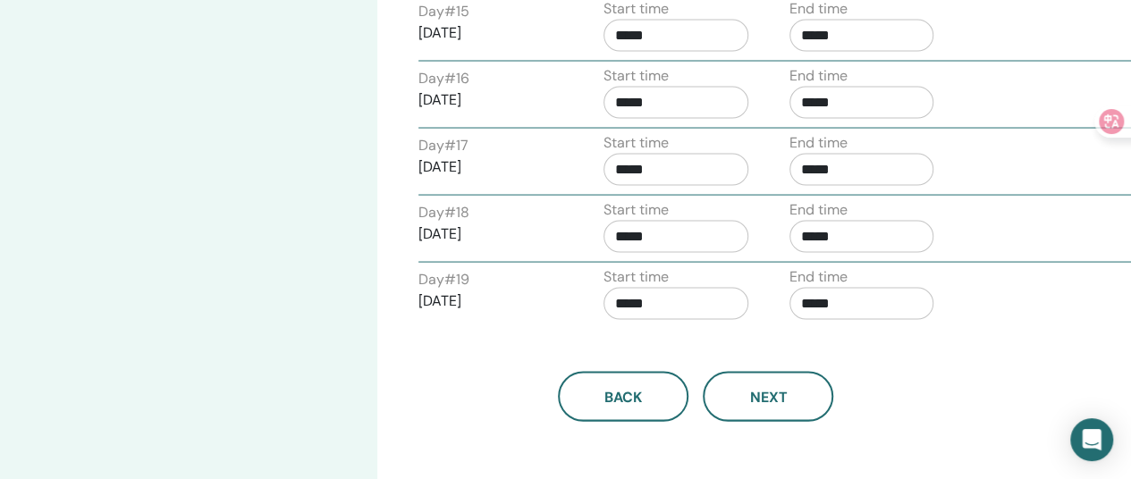
scroll to position [1663, 0]
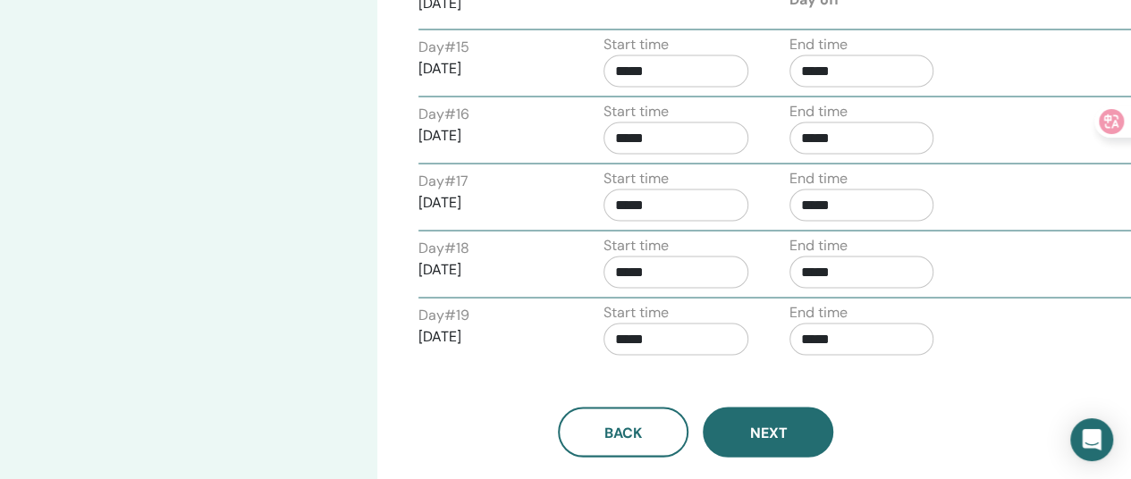
click at [763, 423] on span "Next" at bounding box center [768, 432] width 38 height 19
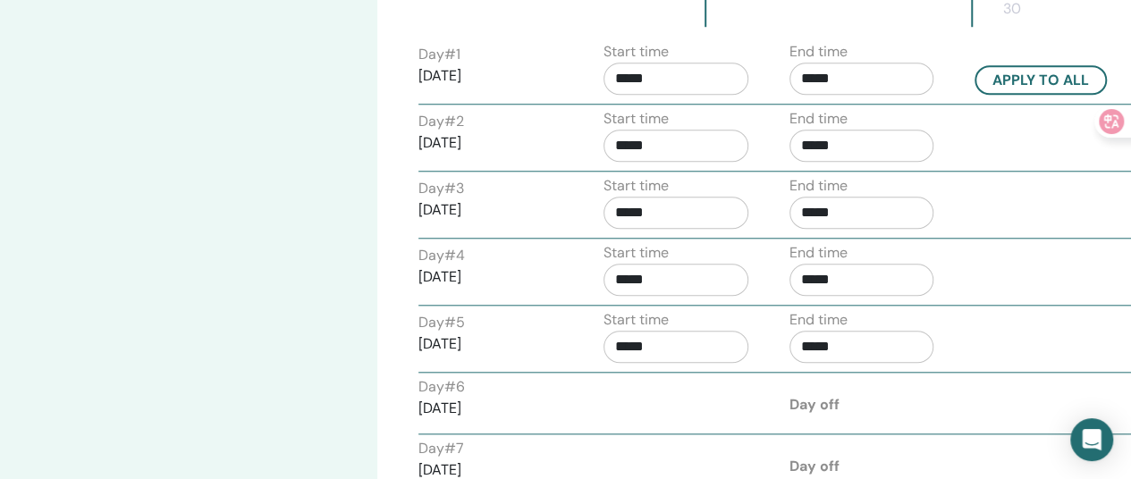
scroll to position [769, 0]
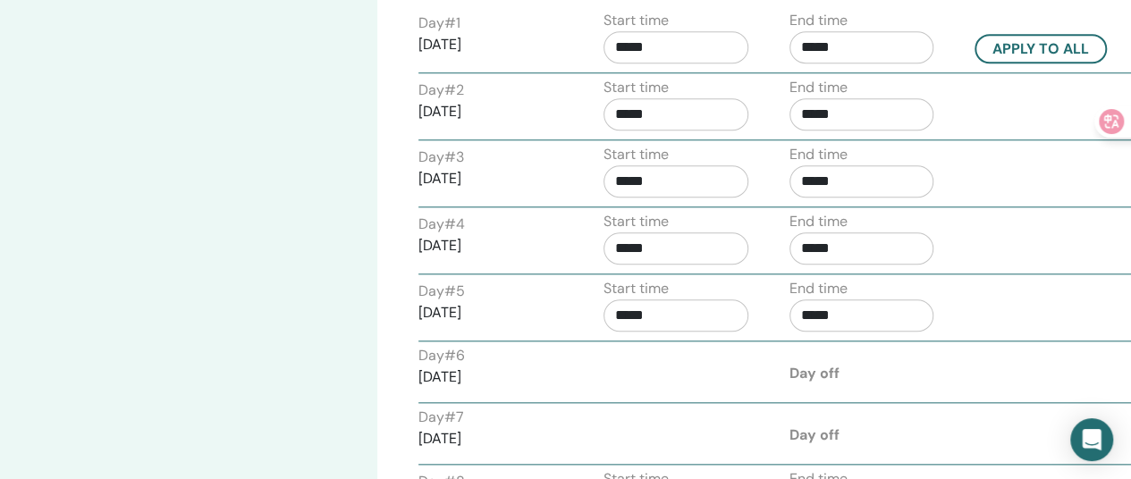
click at [846, 376] on div "Day off" at bounding box center [869, 373] width 186 height 21
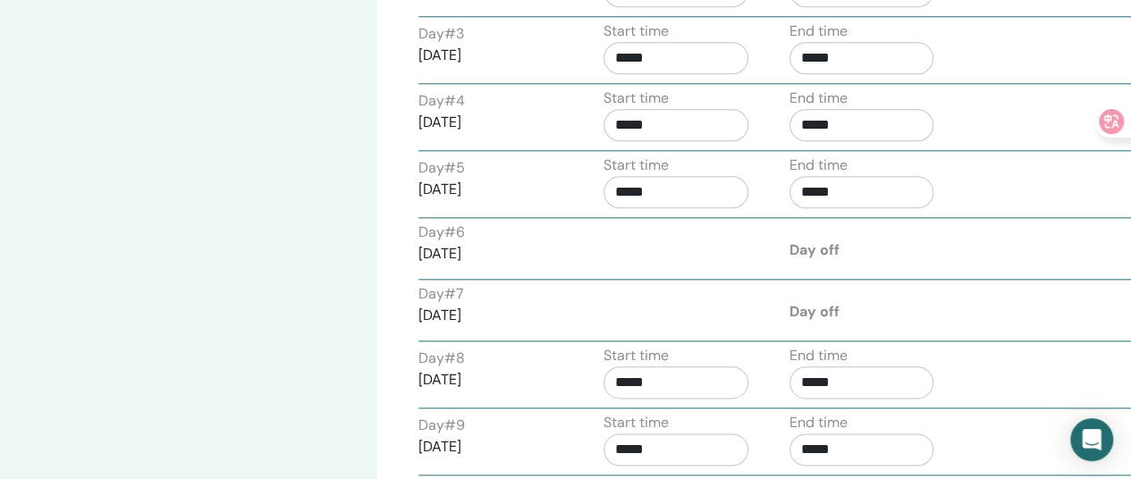
scroll to position [679, 0]
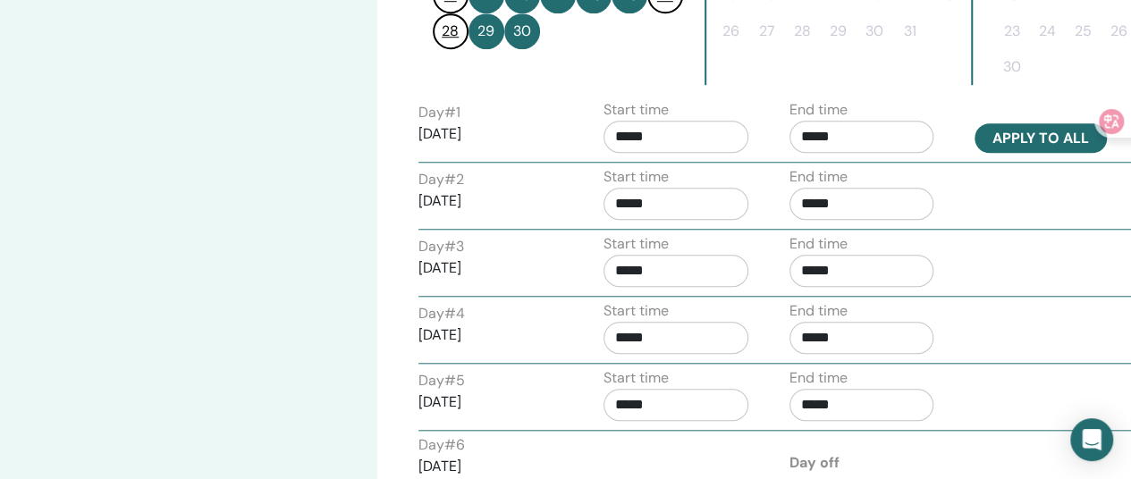
click at [1006, 137] on button "Apply to all" at bounding box center [1040, 137] width 132 height 29
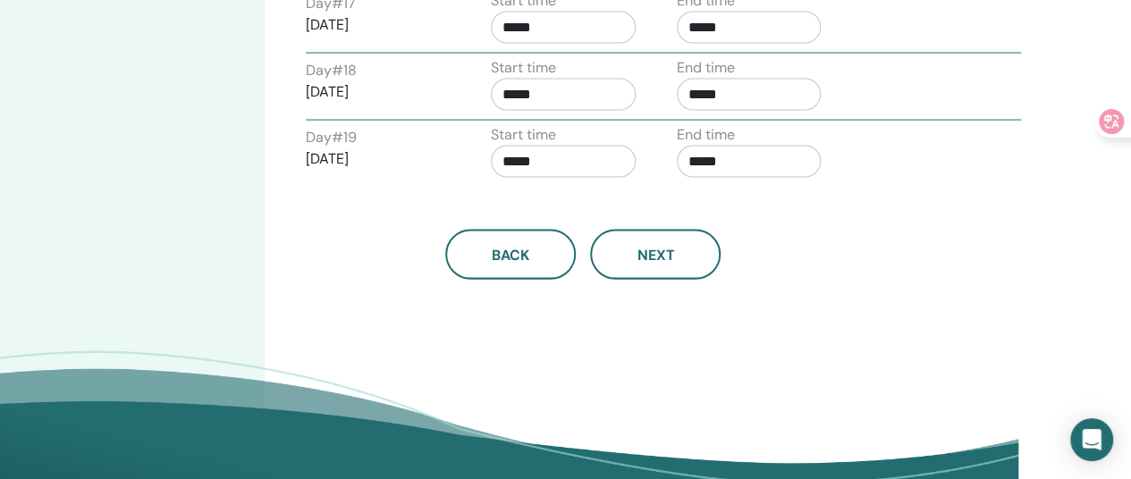
scroll to position [1841, 113]
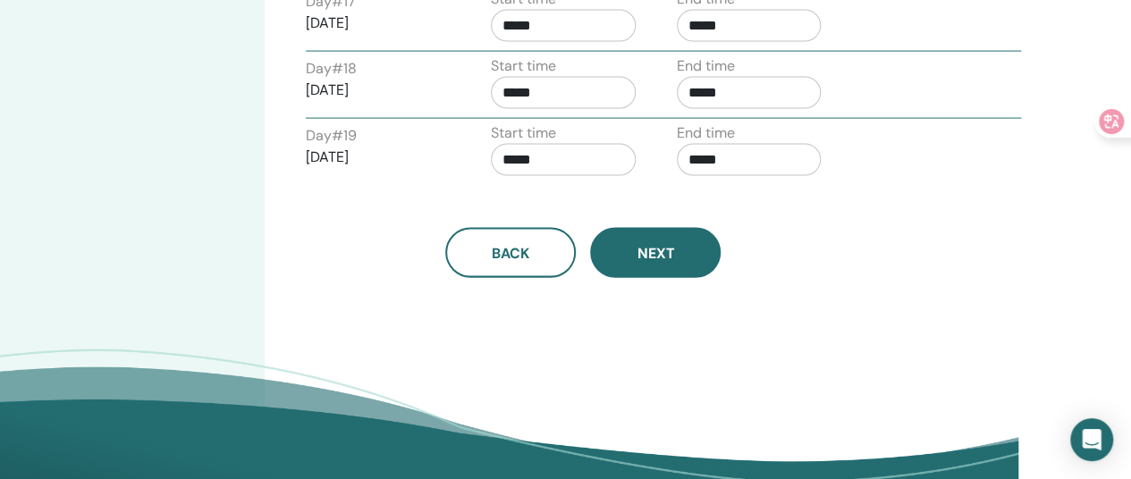
click at [671, 244] on span "Next" at bounding box center [655, 253] width 38 height 19
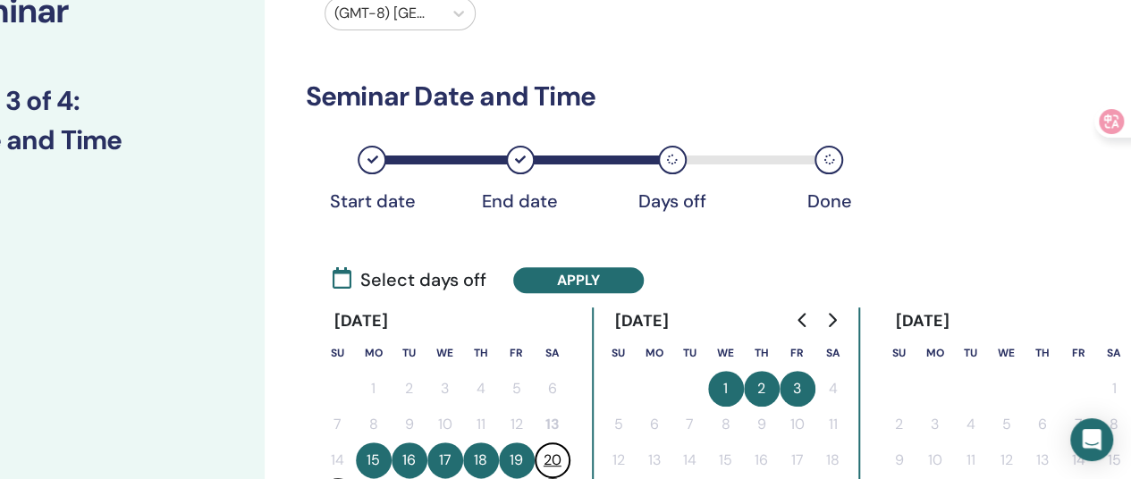
scroll to position [0, 113]
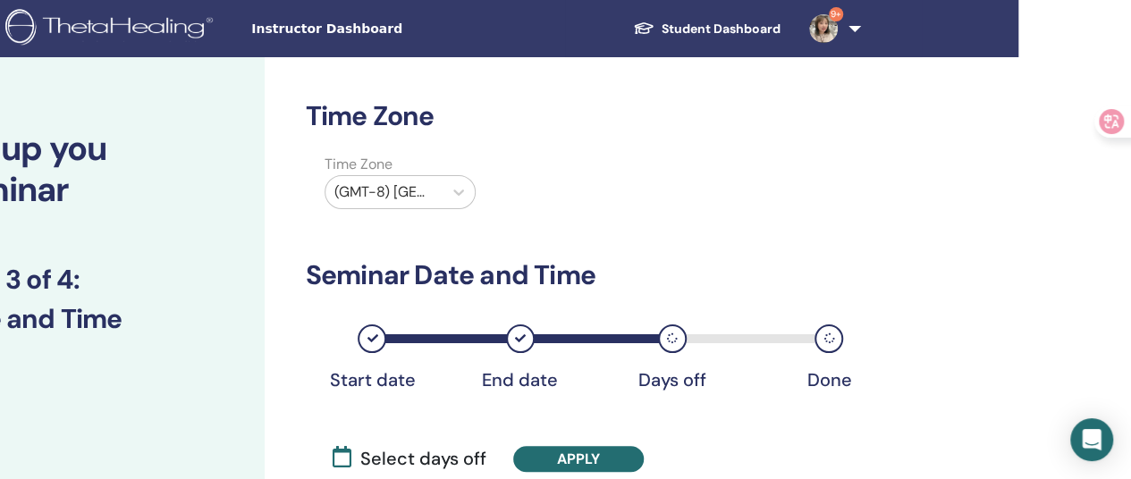
click at [415, 185] on div at bounding box center [383, 192] width 99 height 25
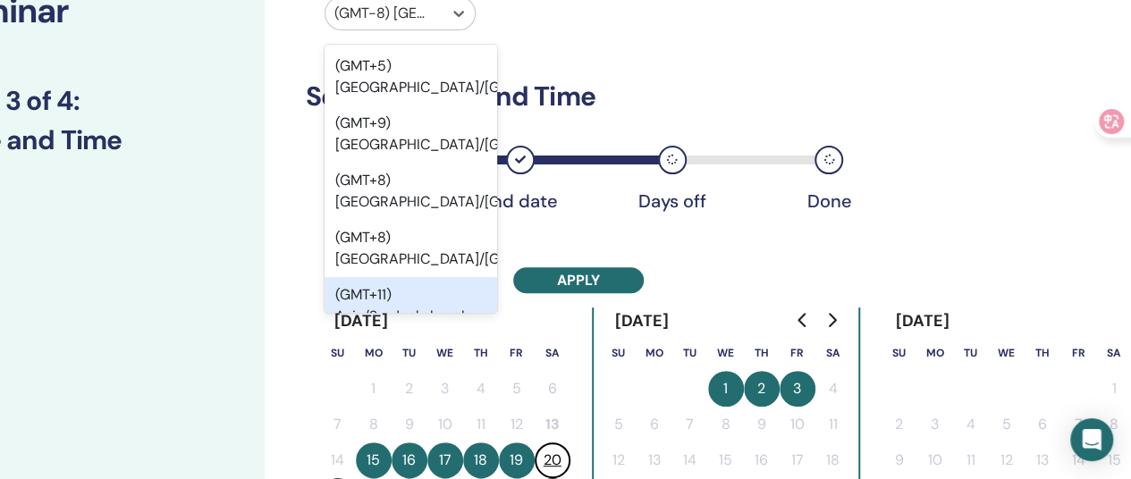
scroll to position [19881, 0]
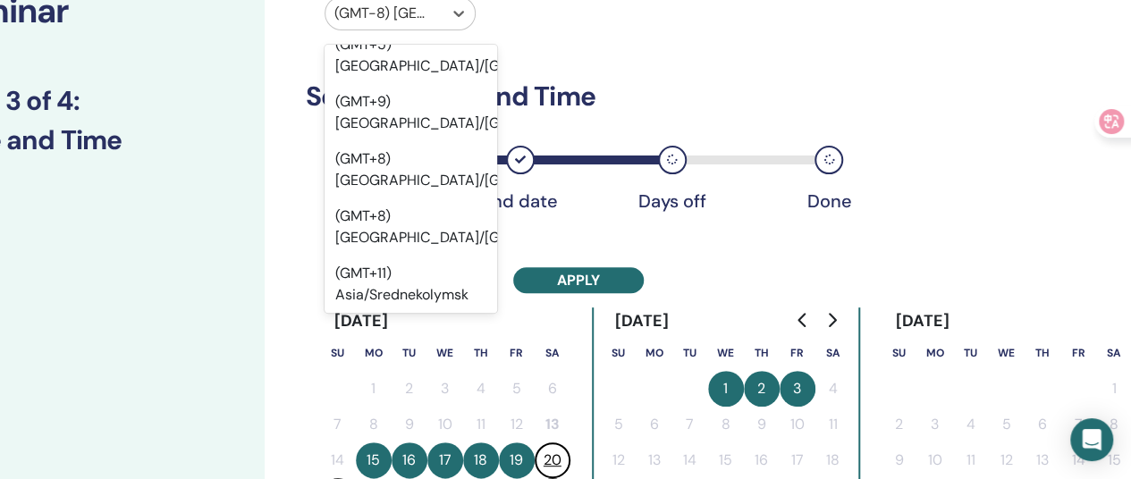
click at [440, 313] on div "(GMT+8) Asia/Taipei" at bounding box center [410, 341] width 173 height 57
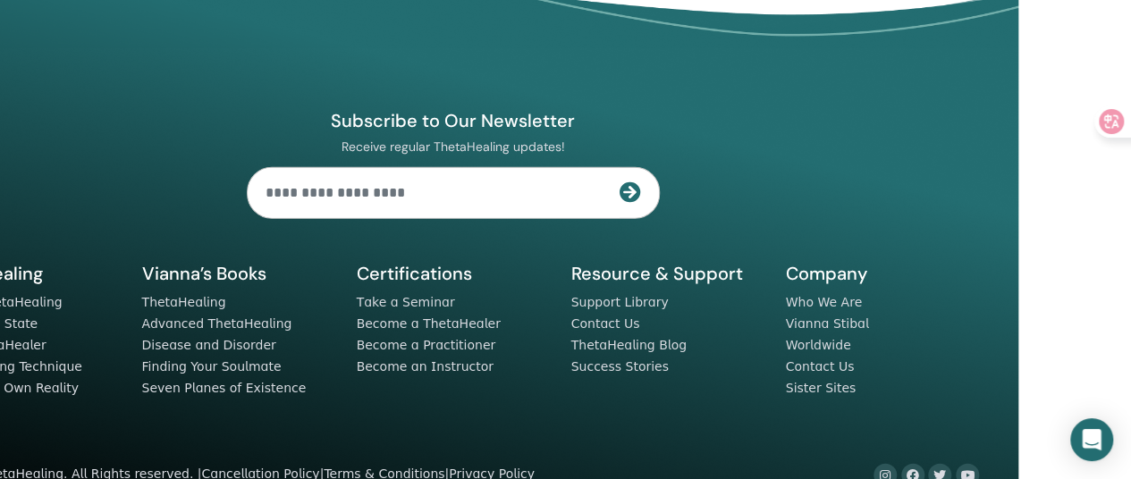
scroll to position [2020, 113]
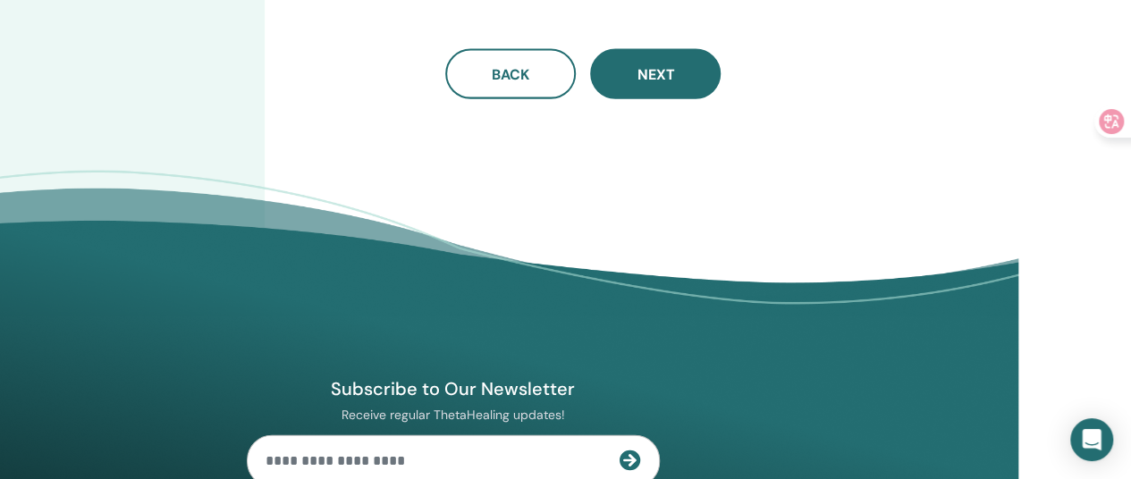
click at [656, 65] on span "Next" at bounding box center [655, 74] width 38 height 19
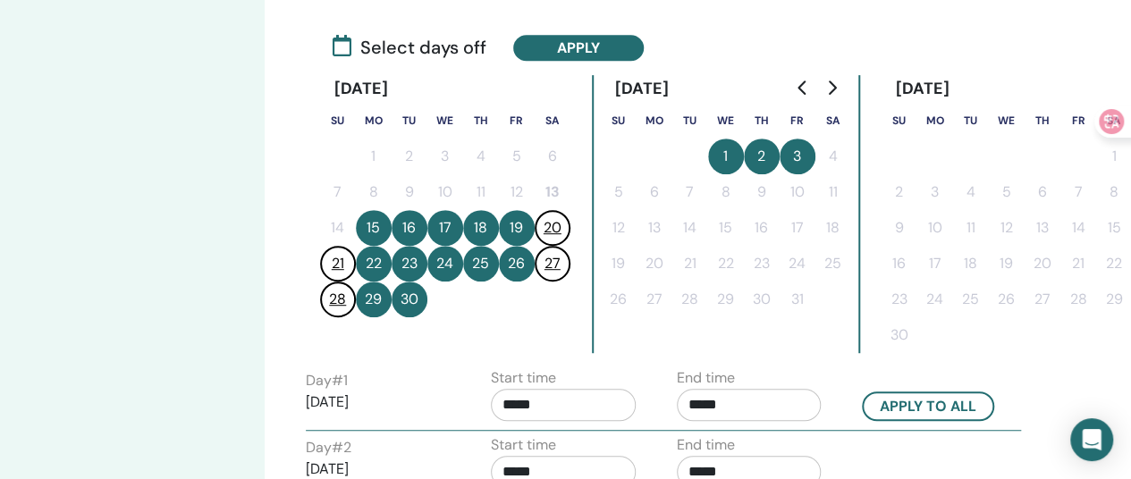
scroll to position [322, 113]
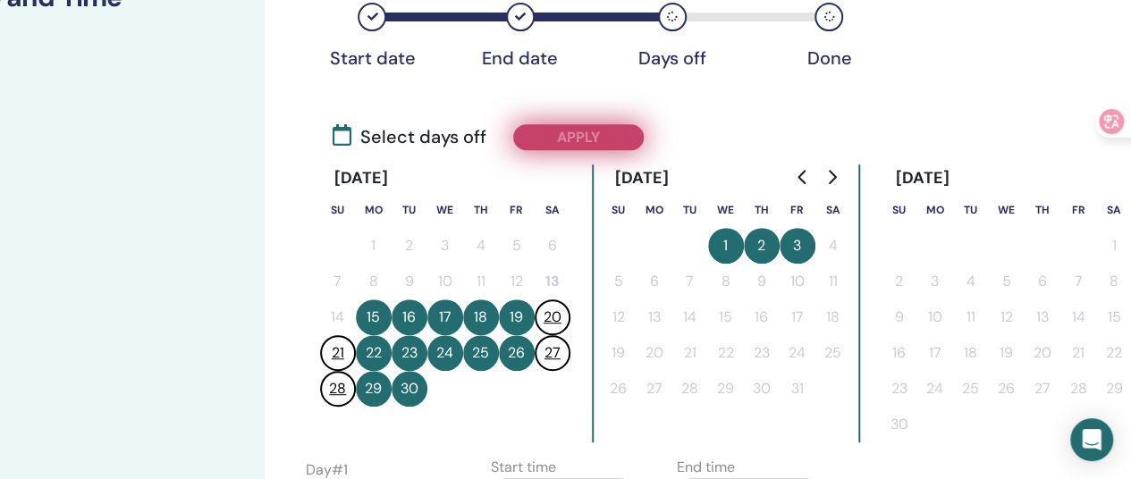
click at [575, 144] on button "Apply" at bounding box center [578, 137] width 131 height 26
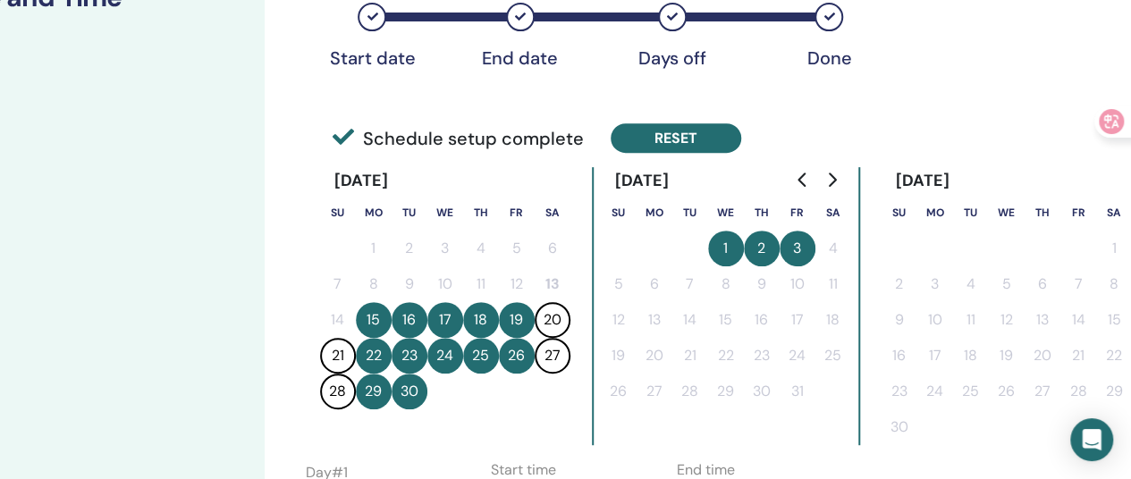
click at [575, 144] on span "Schedule setup complete" at bounding box center [458, 138] width 251 height 27
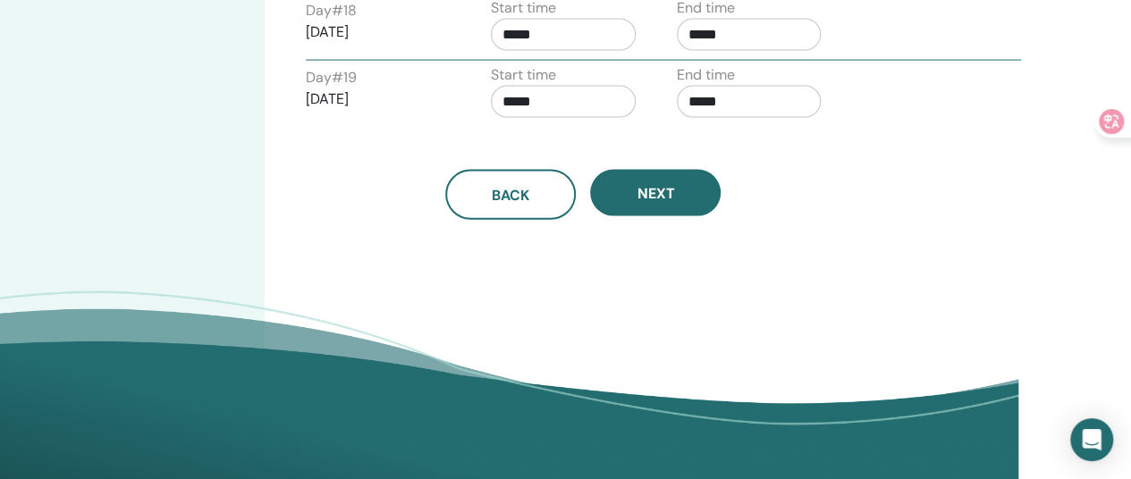
scroll to position [1931, 113]
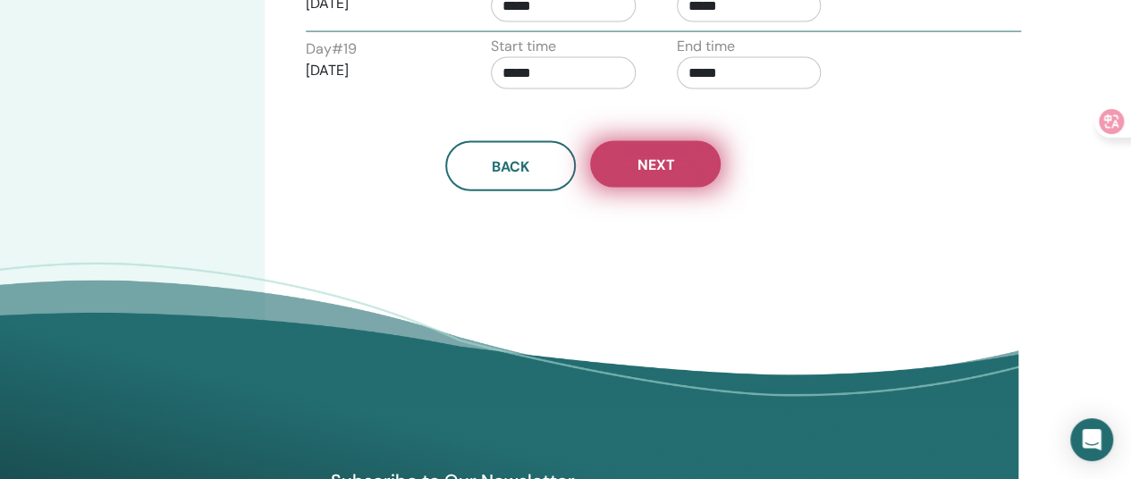
click at [650, 156] on span "Next" at bounding box center [655, 165] width 38 height 19
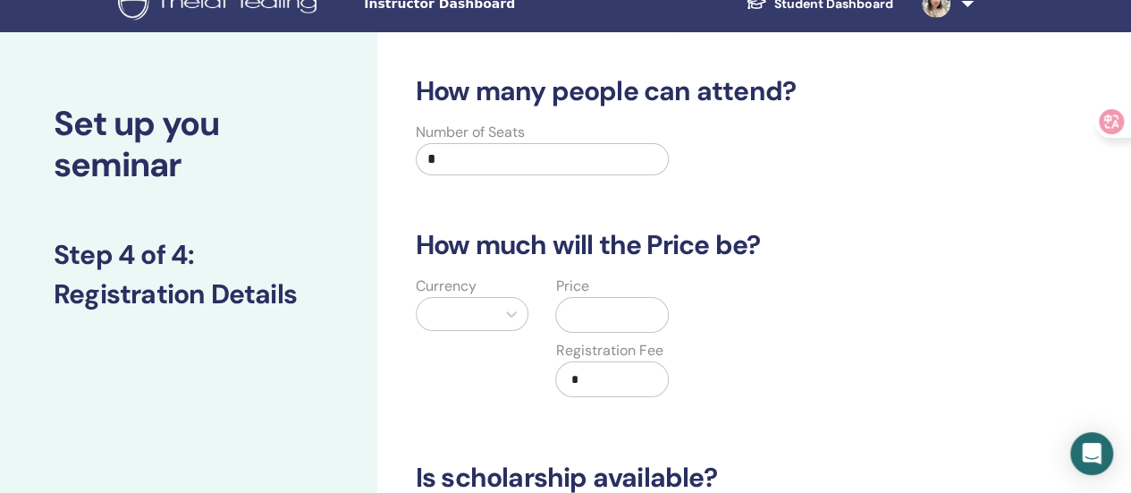
scroll to position [0, 0]
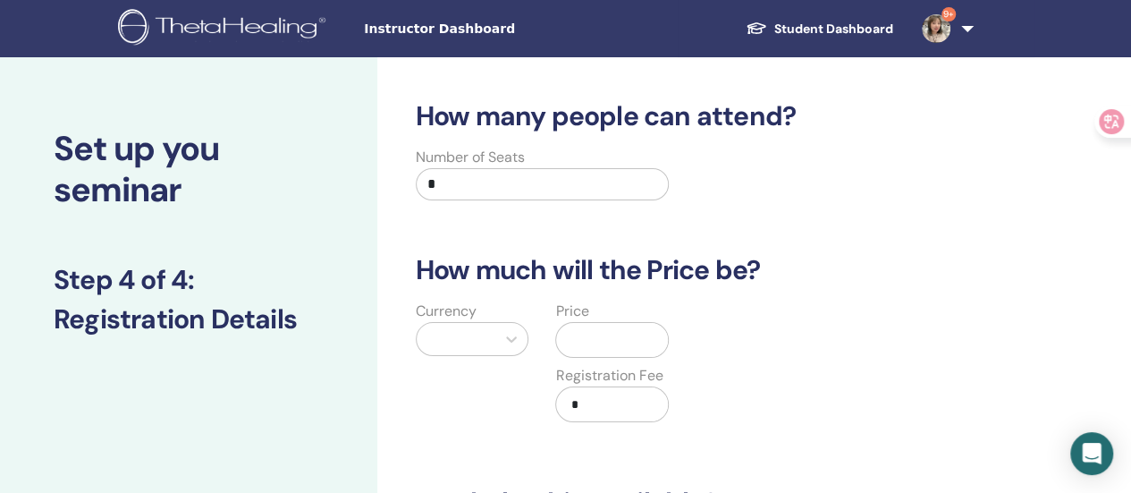
click at [538, 171] on input "*" at bounding box center [543, 184] width 254 height 32
drag, startPoint x: 530, startPoint y: 175, endPoint x: 459, endPoint y: 185, distance: 71.3
click at [527, 176] on input "*" at bounding box center [543, 184] width 254 height 32
click at [502, 180] on input "*" at bounding box center [543, 184] width 254 height 32
drag, startPoint x: 459, startPoint y: 185, endPoint x: 360, endPoint y: 198, distance: 100.0
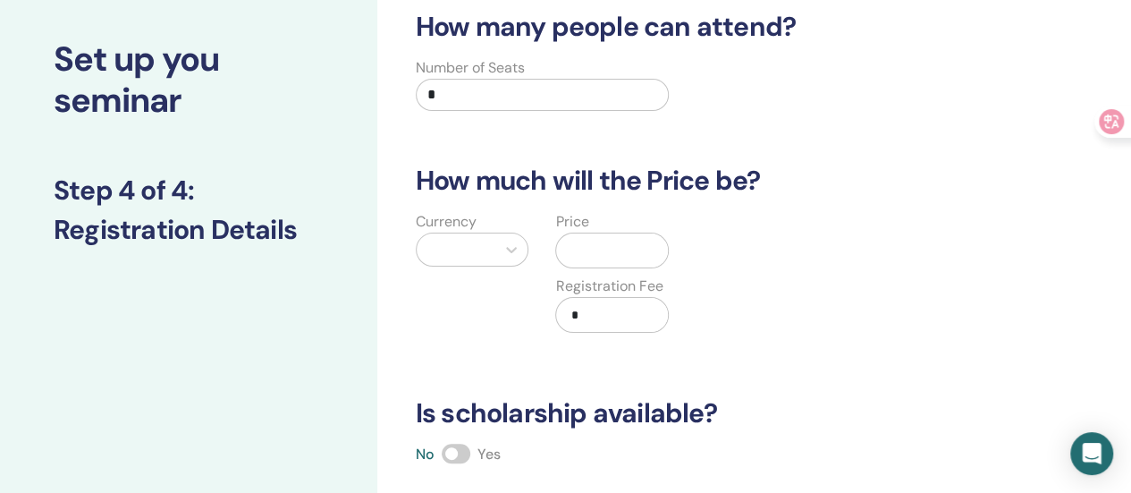
type input "*"
click at [489, 263] on div at bounding box center [473, 249] width 114 height 34
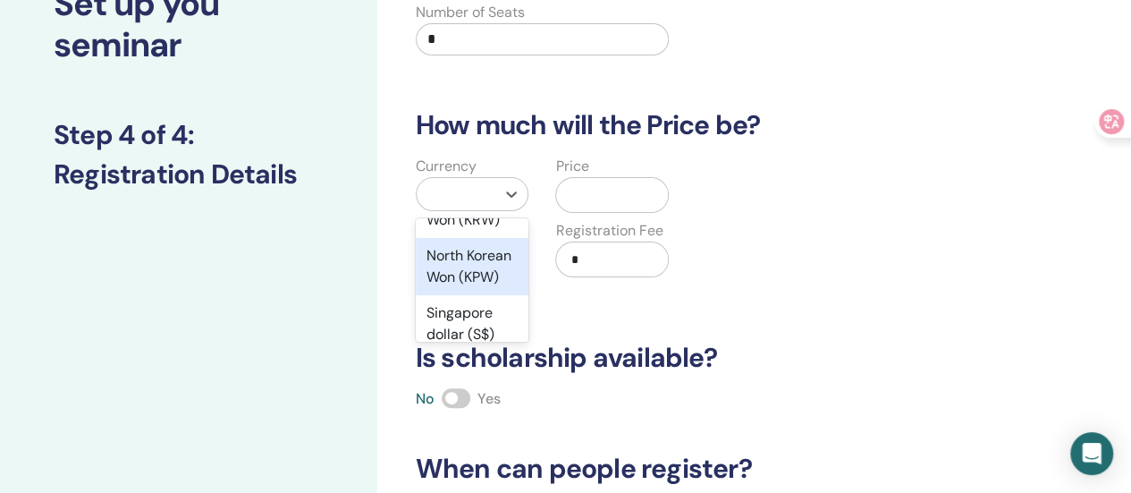
scroll to position [2301, 0]
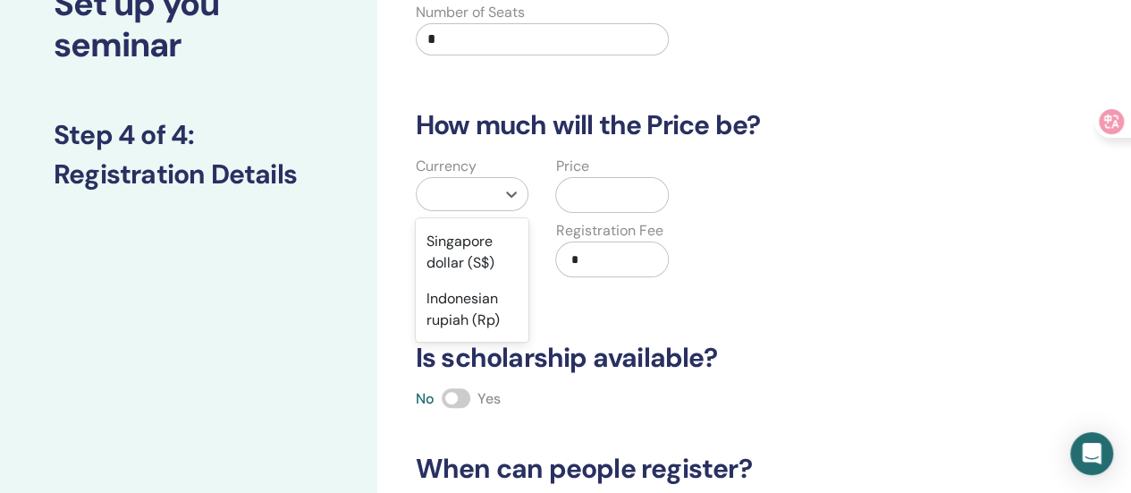
click at [473, 109] on div "New Taiwan Dollar (TWD)" at bounding box center [473, 80] width 114 height 57
click at [601, 178] on input "text" at bounding box center [630, 195] width 76 height 34
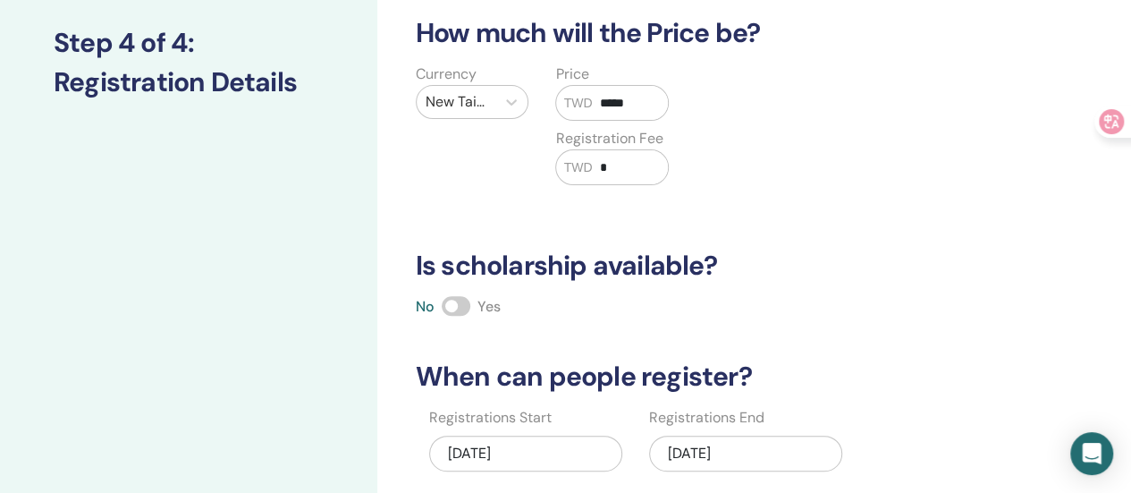
scroll to position [234, 0]
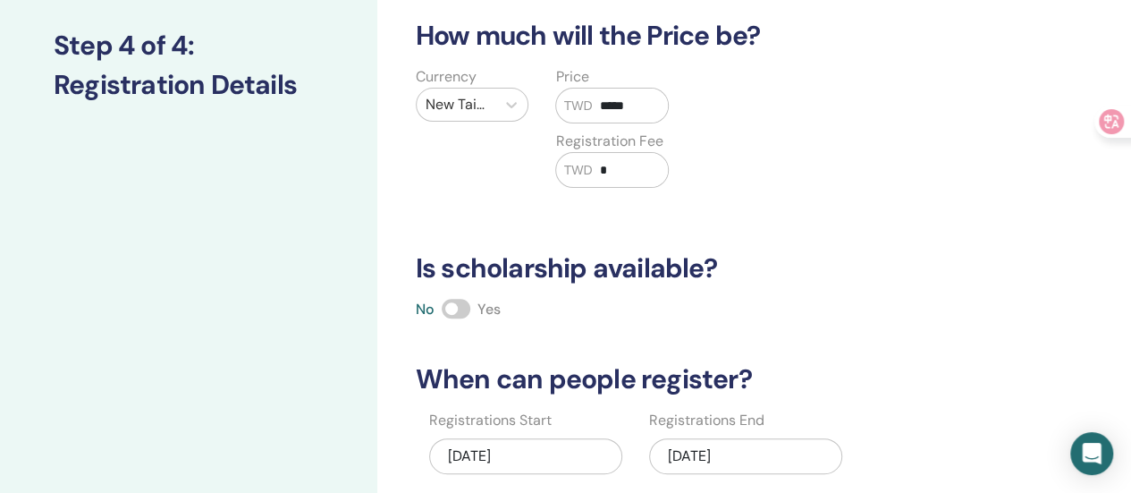
click at [612, 104] on input "*****" at bounding box center [630, 105] width 76 height 34
click at [607, 103] on input "*****" at bounding box center [630, 105] width 76 height 34
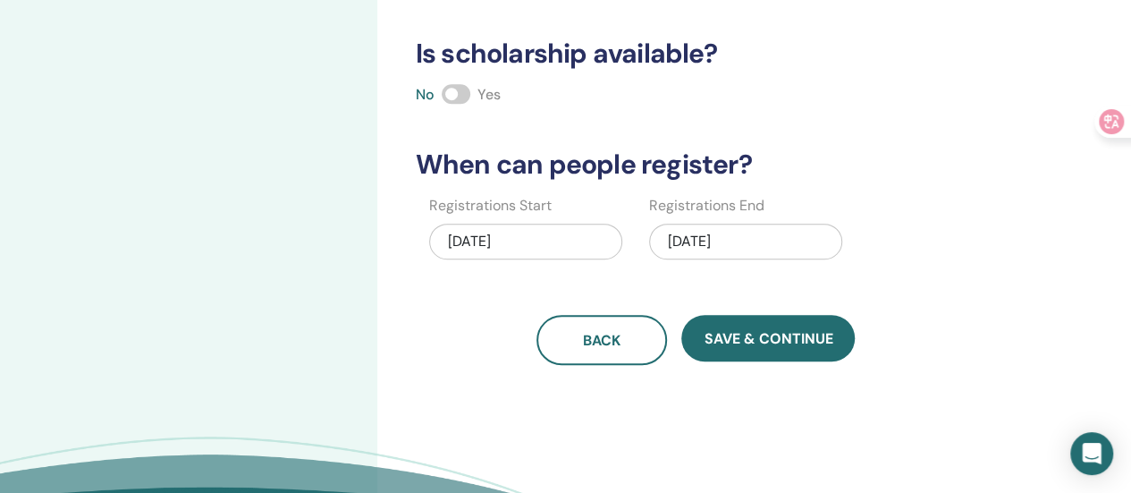
scroll to position [592, 0]
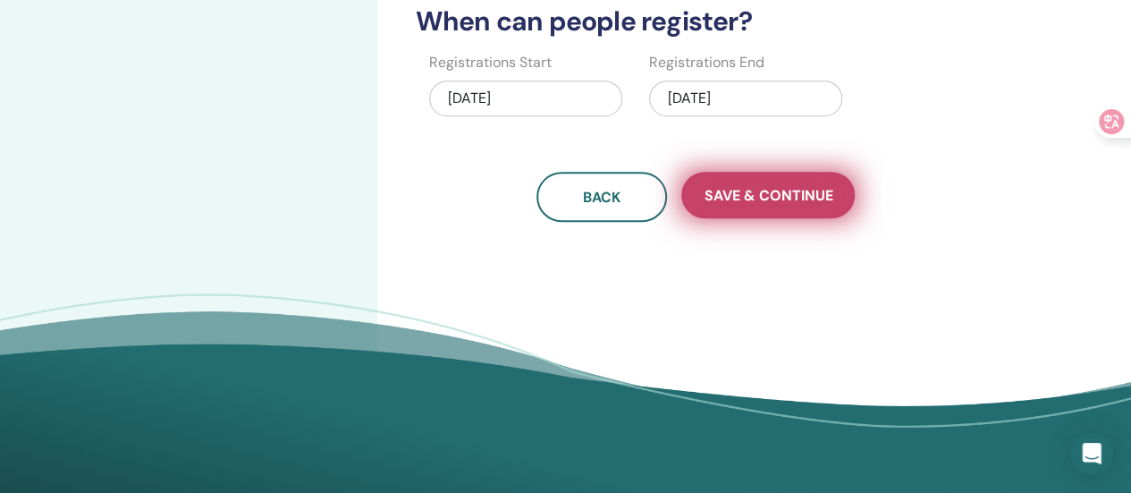
type input "*****"
click at [785, 198] on span "Save & Continue" at bounding box center [768, 195] width 129 height 19
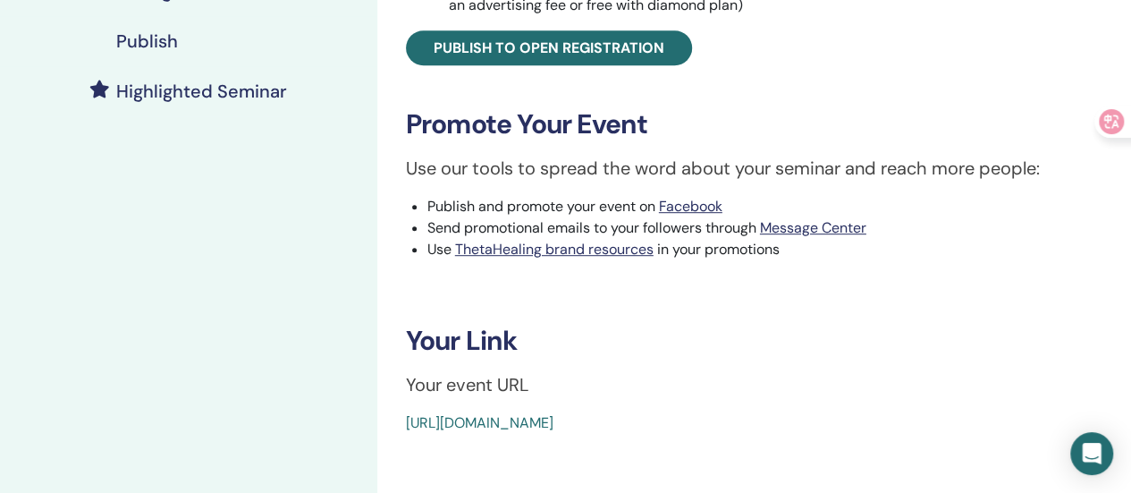
scroll to position [626, 0]
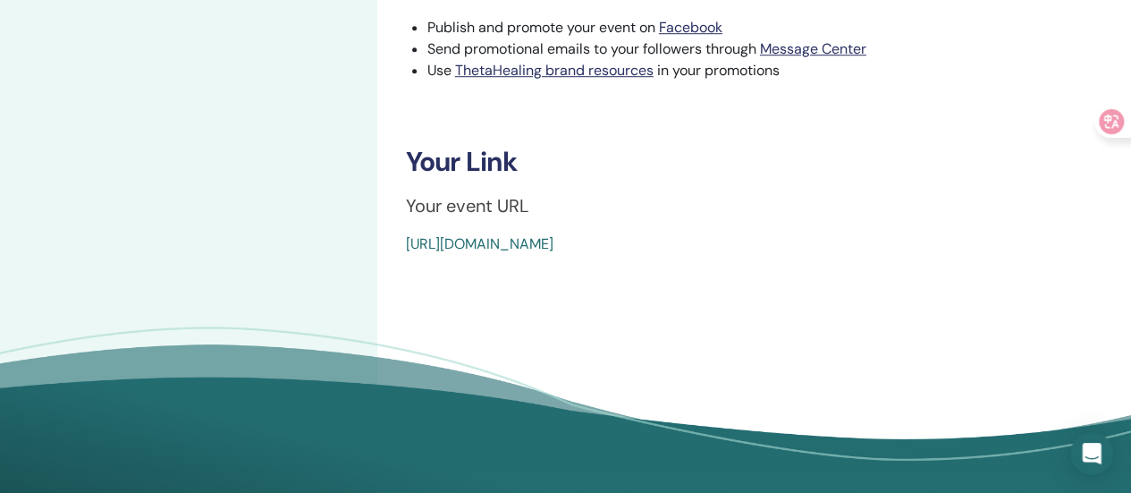
click at [553, 240] on link "[URL][DOMAIN_NAME]" at bounding box center [479, 243] width 147 height 19
